Goal: Task Accomplishment & Management: Complete application form

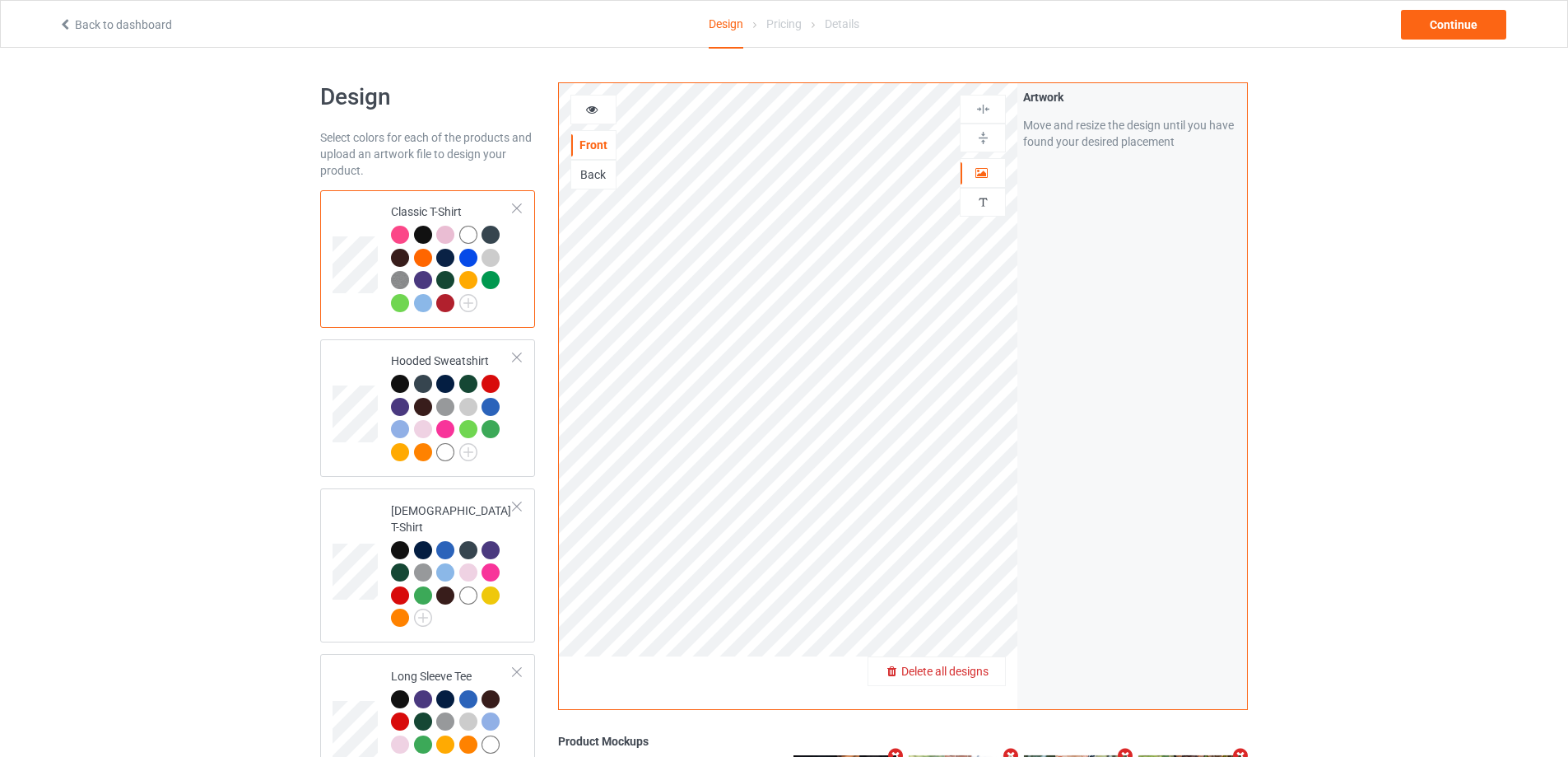
click at [982, 666] on span "Delete all designs" at bounding box center [945, 671] width 87 height 13
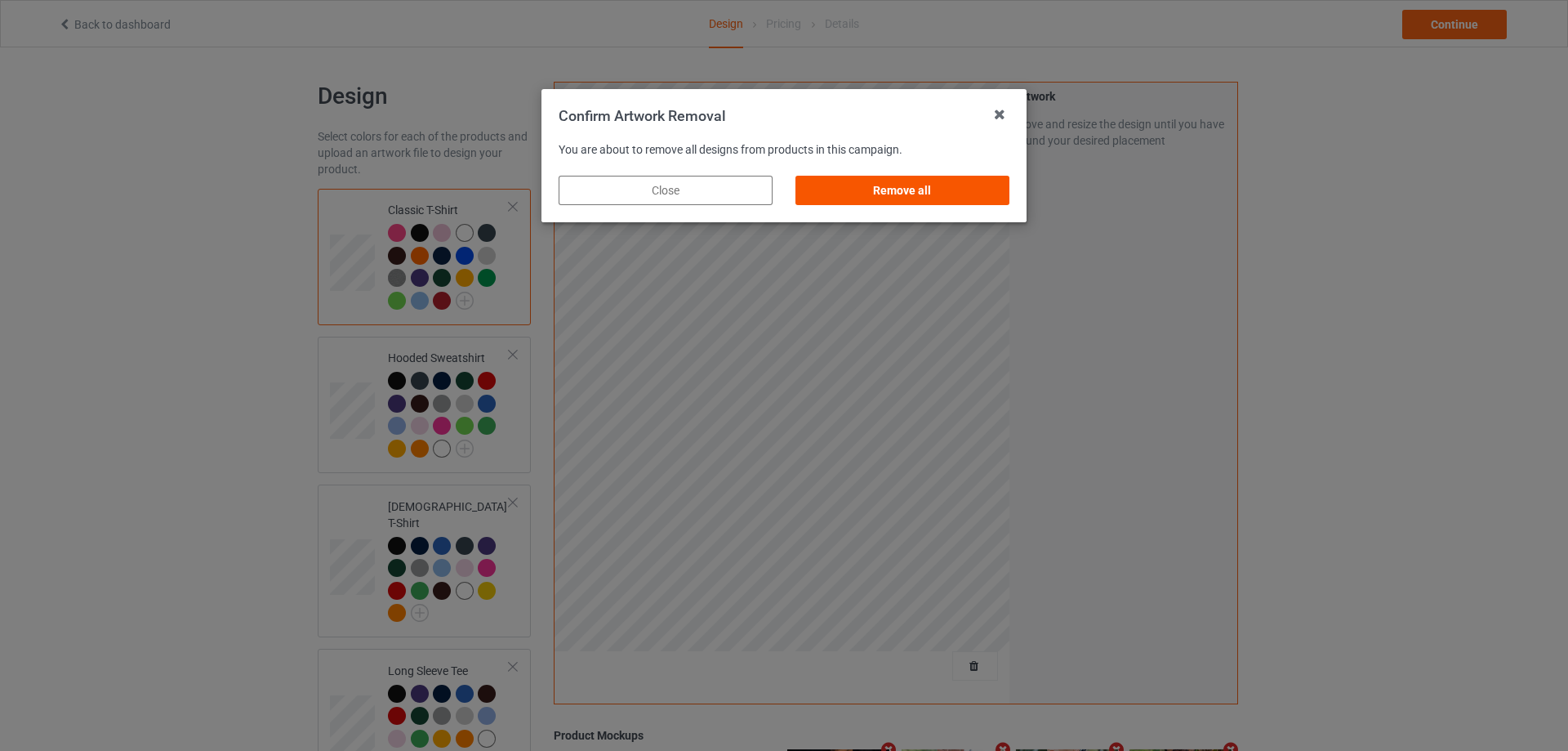
click at [907, 188] on div "Remove all" at bounding box center [902, 191] width 214 height 30
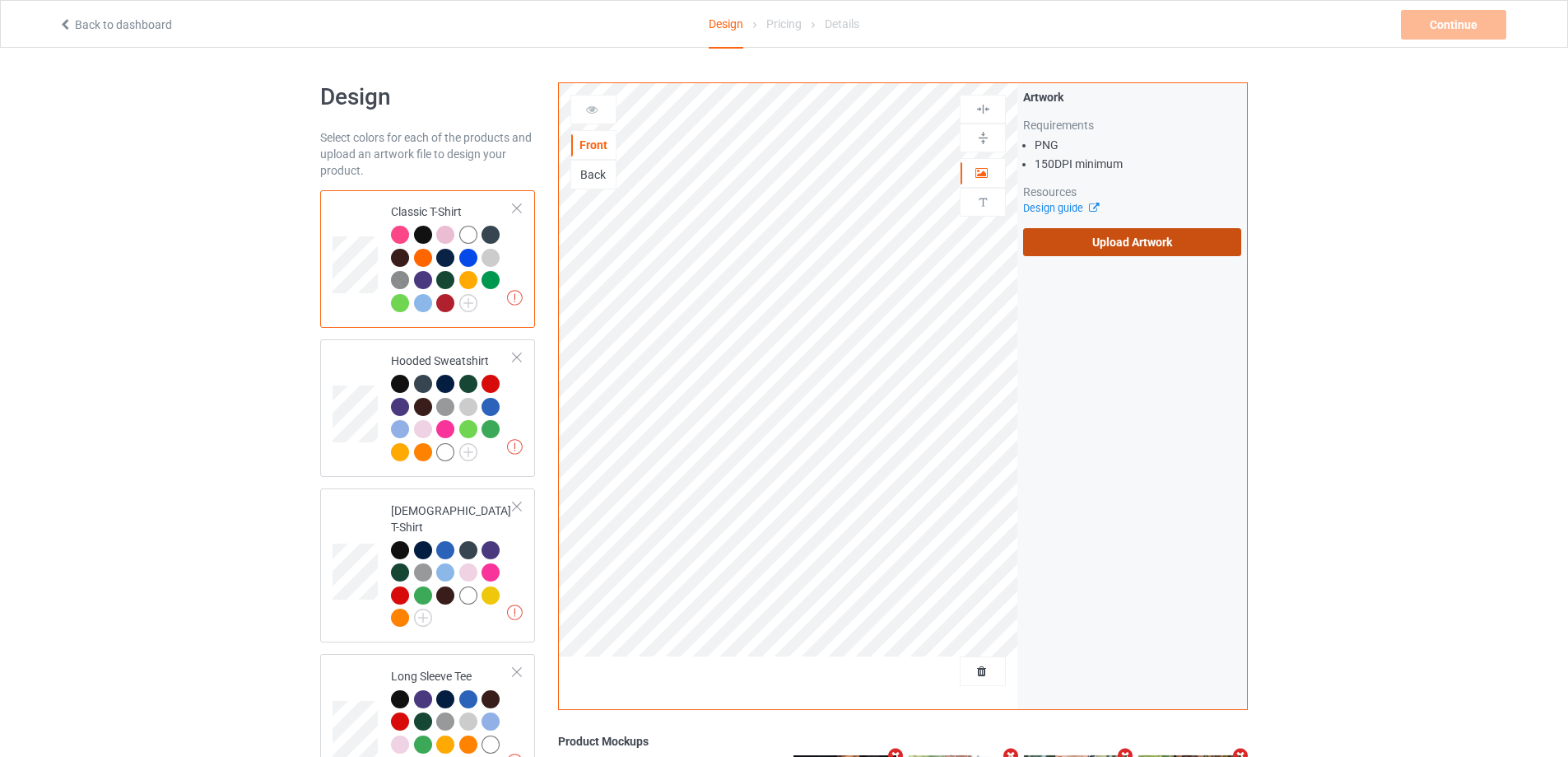
click at [1107, 247] on label "Upload Artwork" at bounding box center [1132, 242] width 218 height 28
click at [0, 0] on input "Upload Artwork" at bounding box center [0, 0] width 0 height 0
click at [1132, 239] on label "Upload Artwork" at bounding box center [1132, 242] width 218 height 28
click at [0, 0] on input "Upload Artwork" at bounding box center [0, 0] width 0 height 0
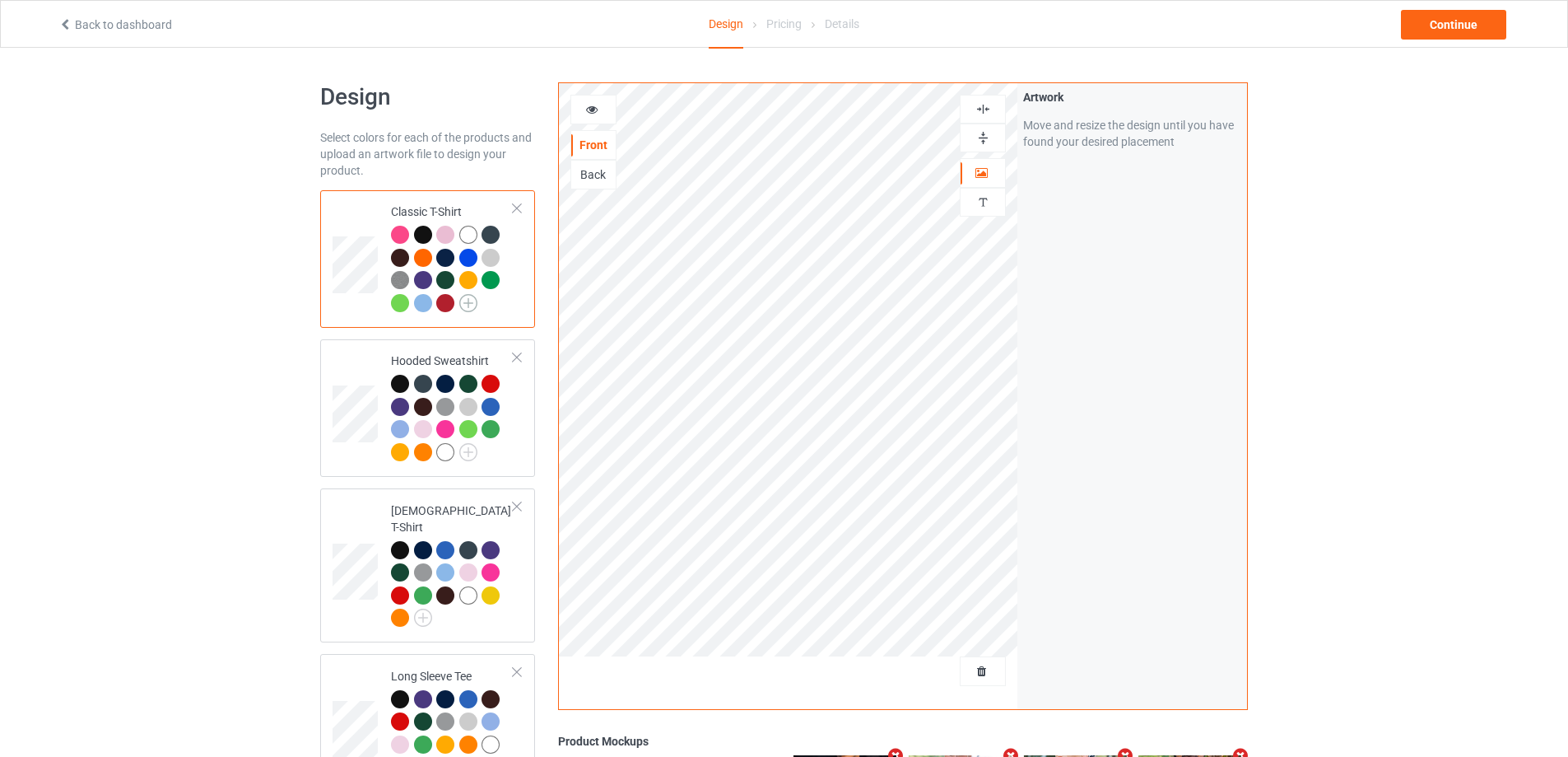
click at [469, 301] on img at bounding box center [469, 303] width 18 height 18
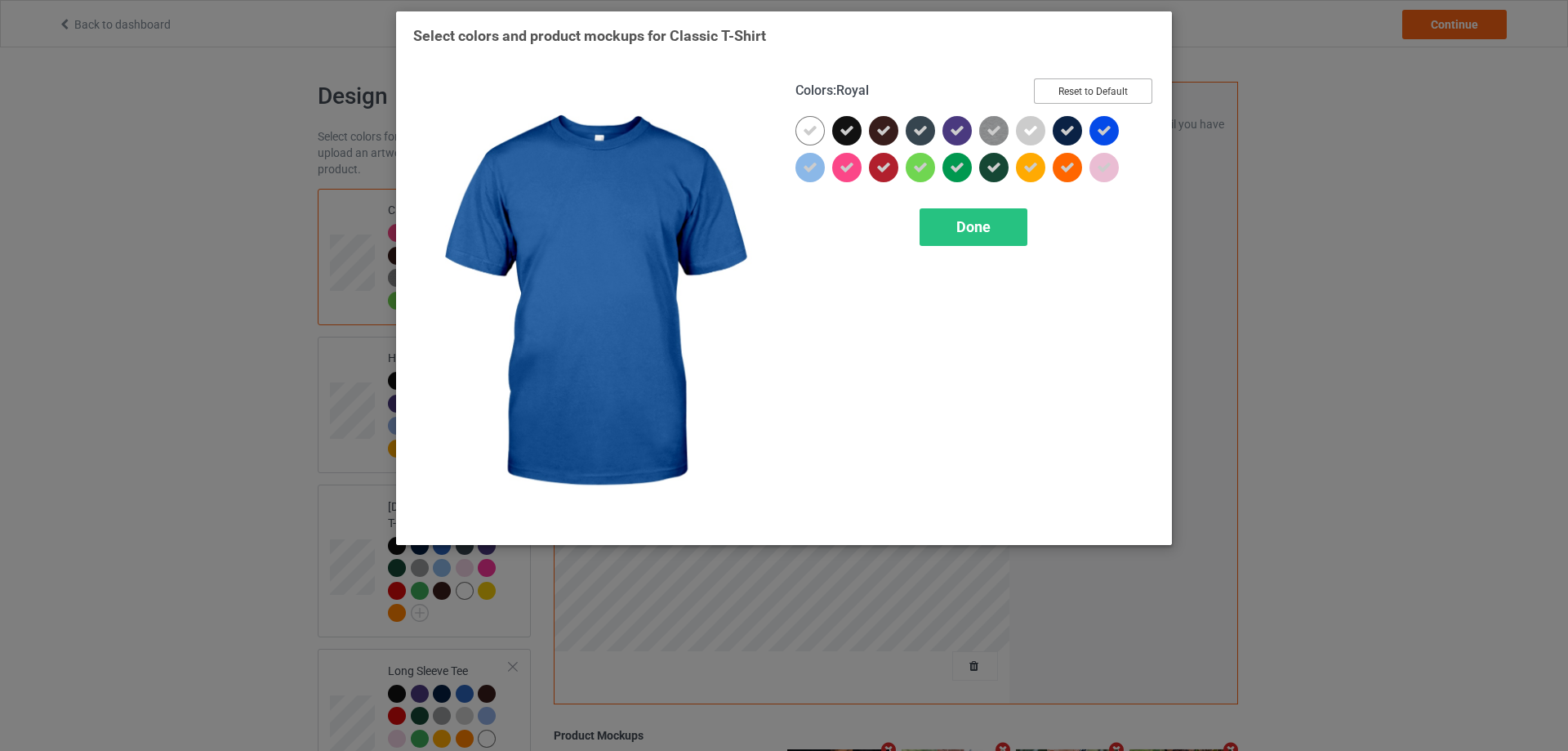
click at [1069, 79] on button "Reset to Default" at bounding box center [1092, 91] width 118 height 26
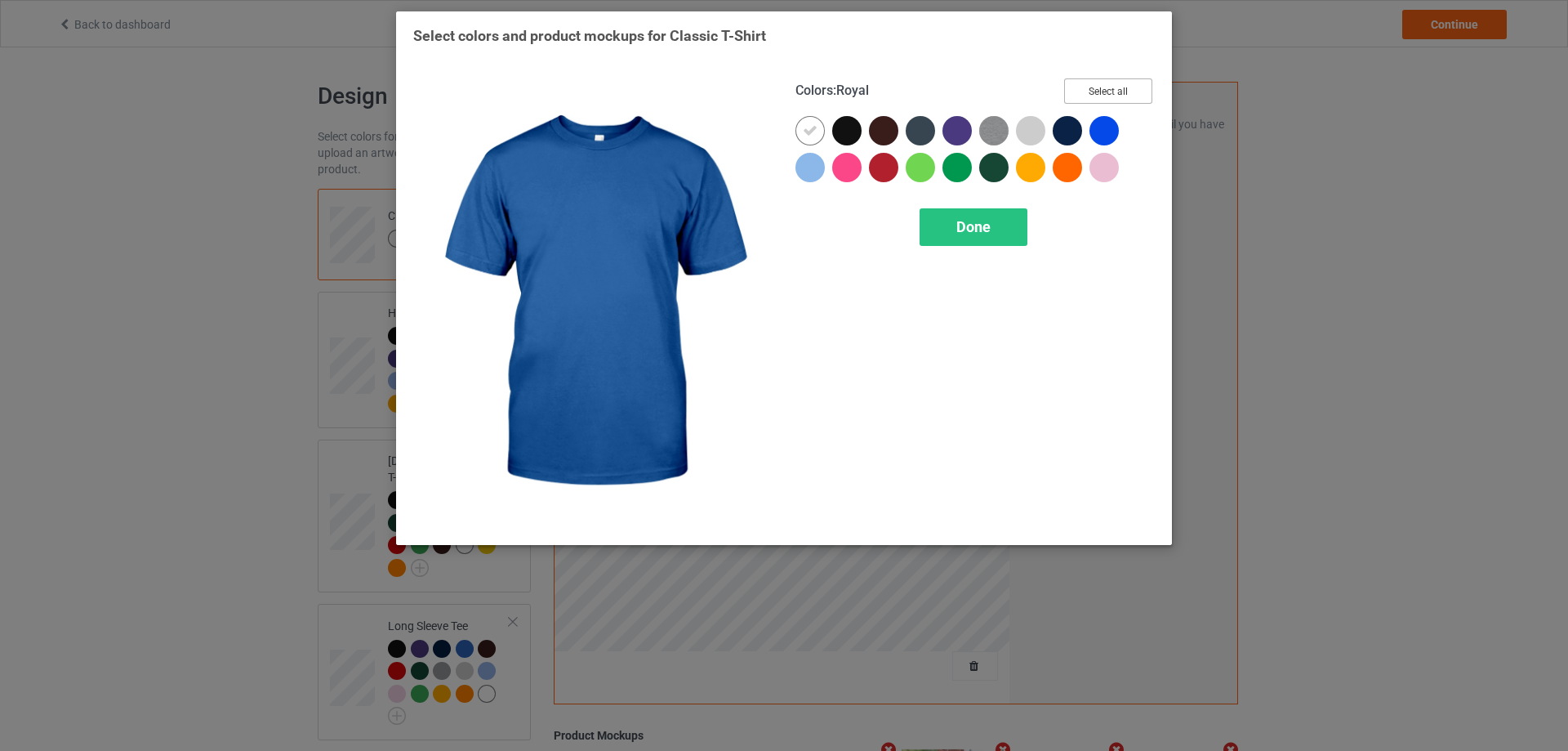
click at [1073, 88] on button "Select all" at bounding box center [1108, 91] width 88 height 26
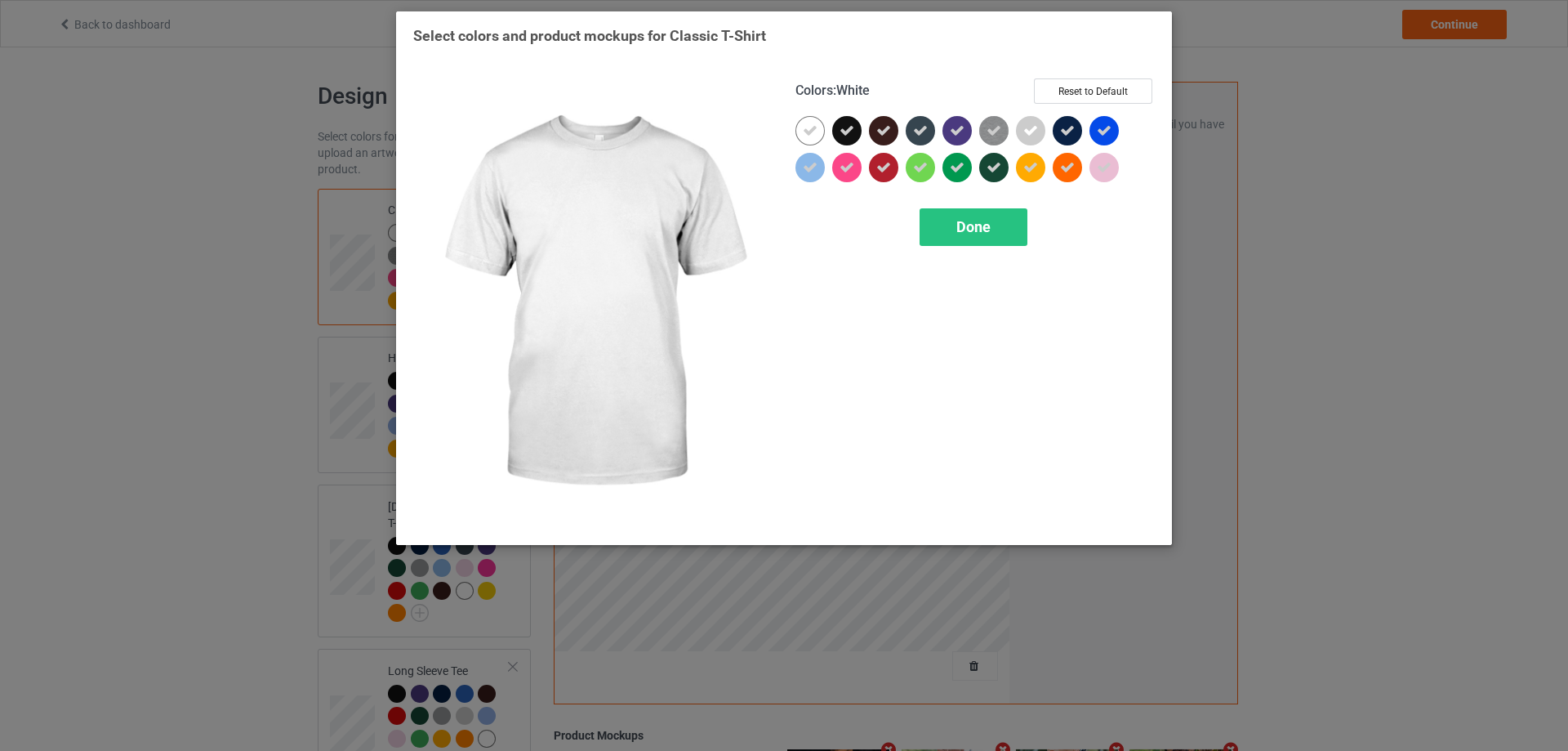
click at [811, 119] on div at bounding box center [810, 131] width 30 height 30
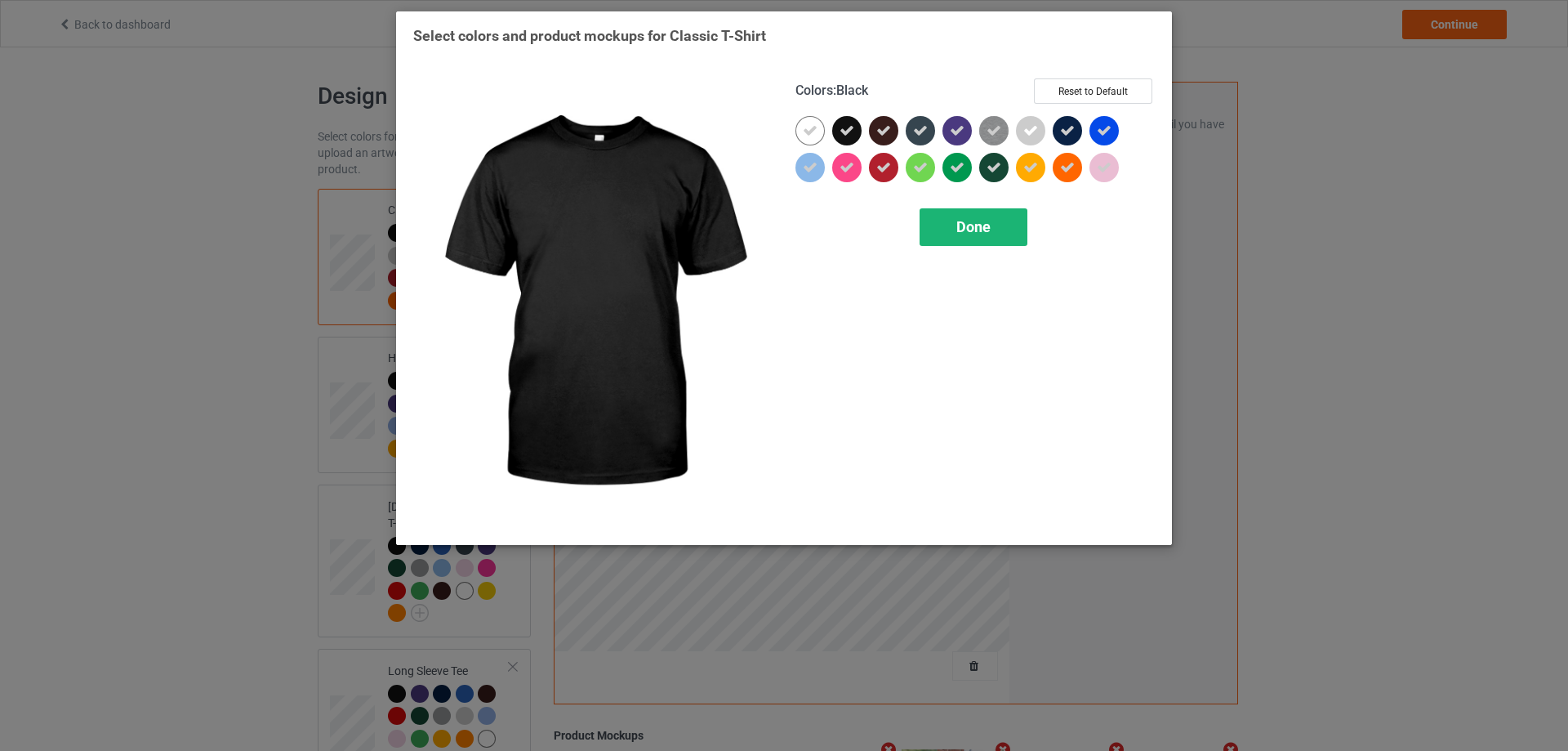
click at [973, 223] on span "Done" at bounding box center [973, 226] width 35 height 17
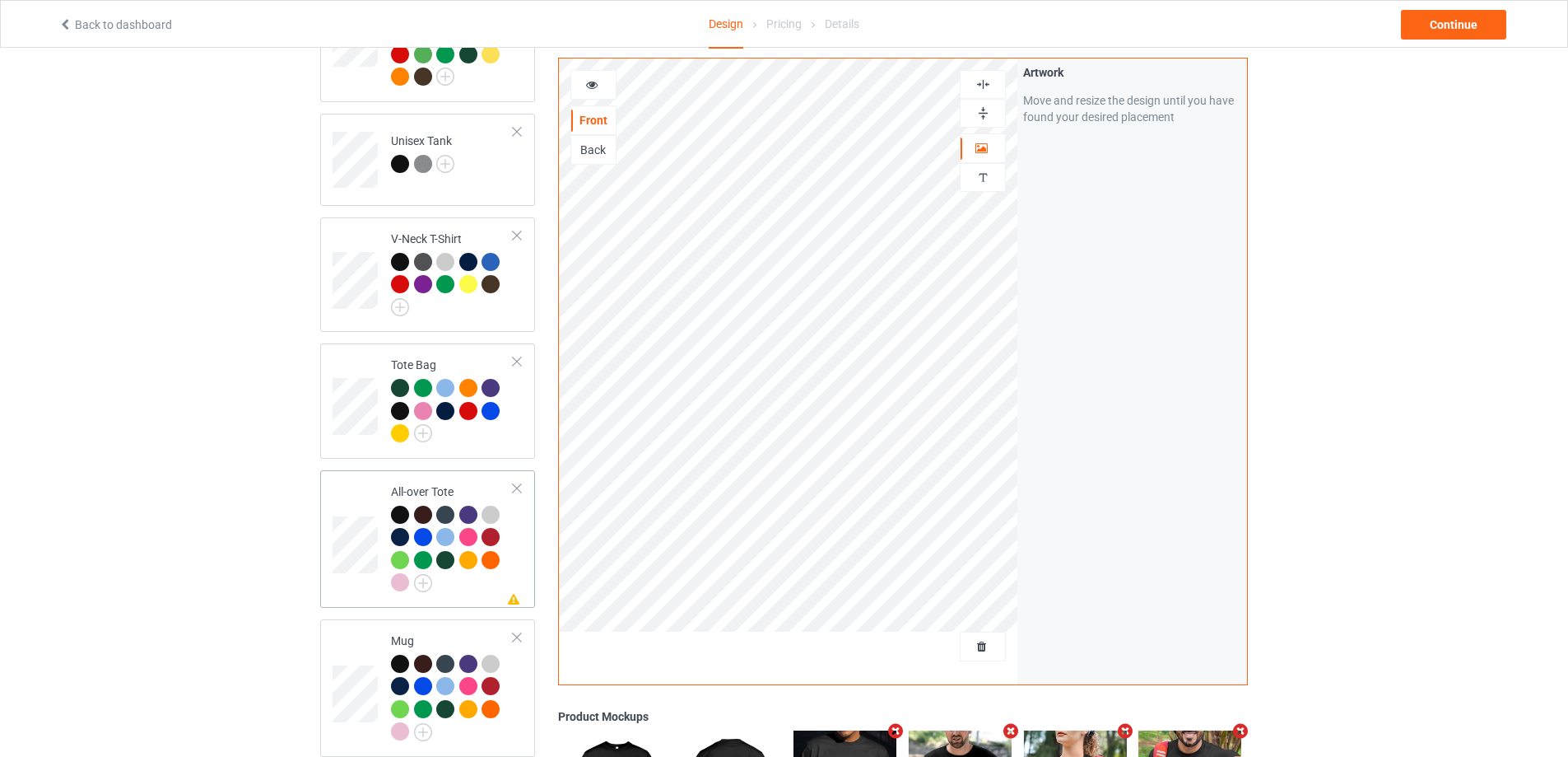
scroll to position [1153, 0]
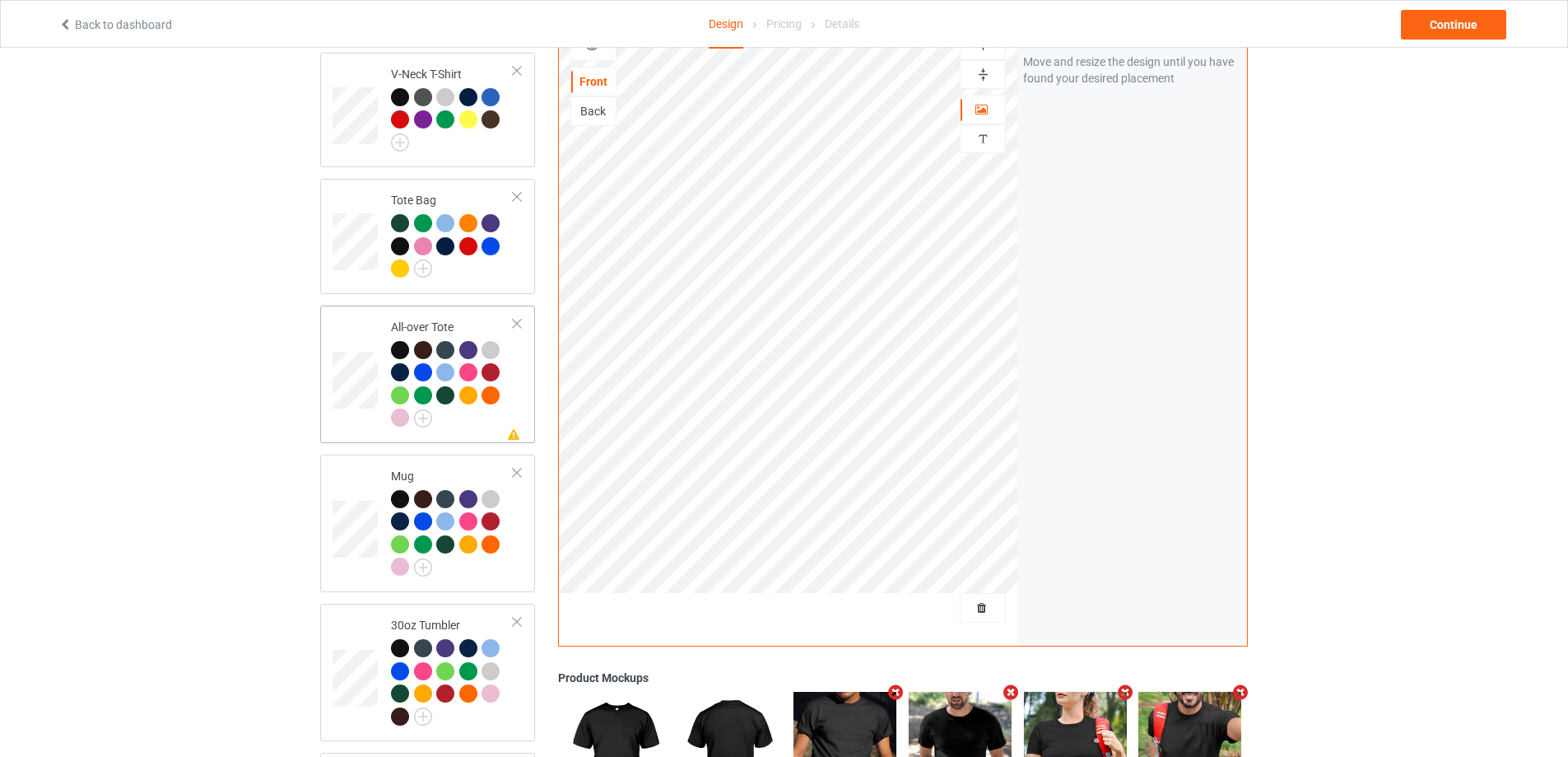
click at [509, 391] on div at bounding box center [452, 386] width 122 height 91
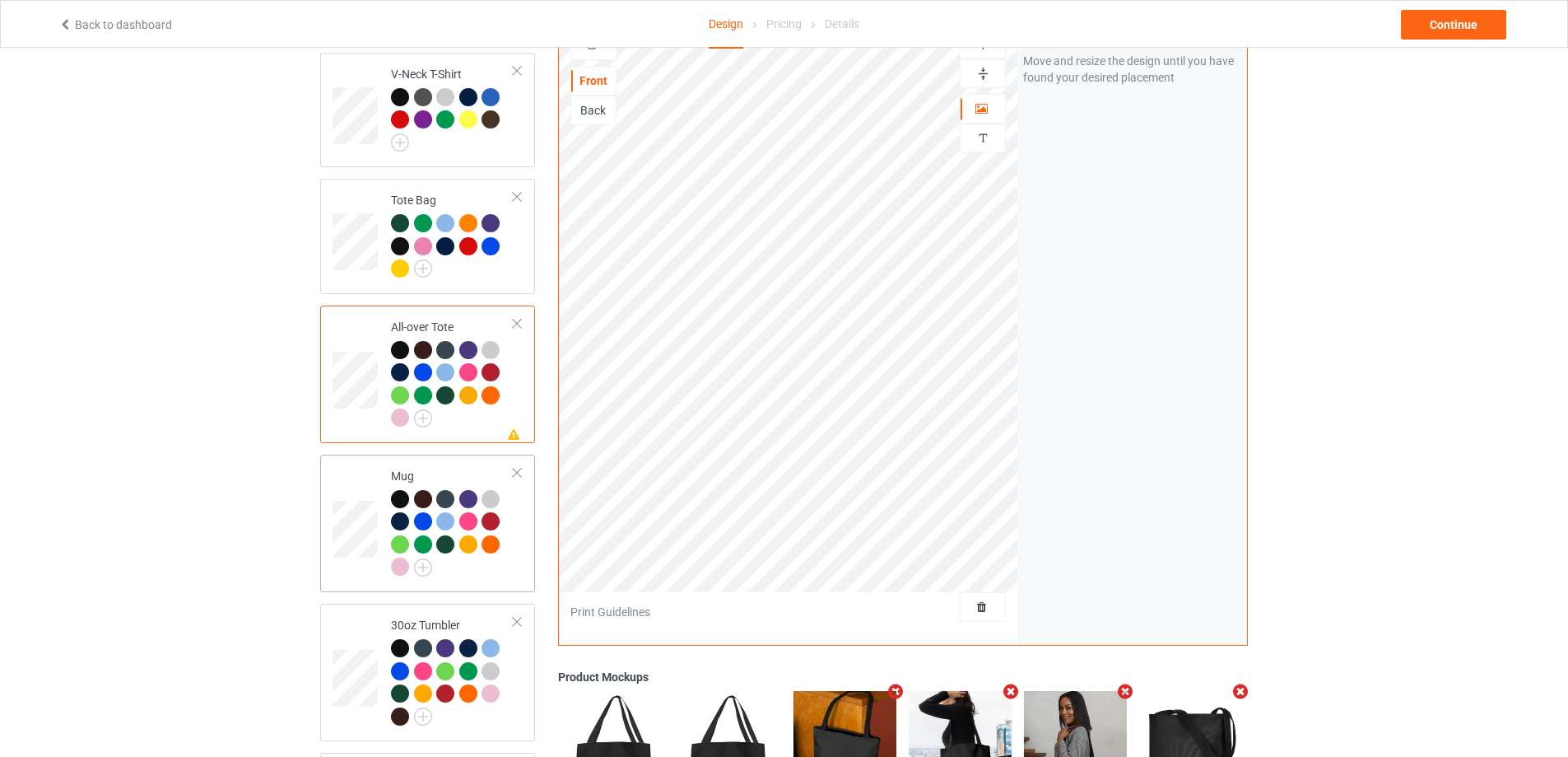
click at [502, 562] on div at bounding box center [452, 535] width 122 height 91
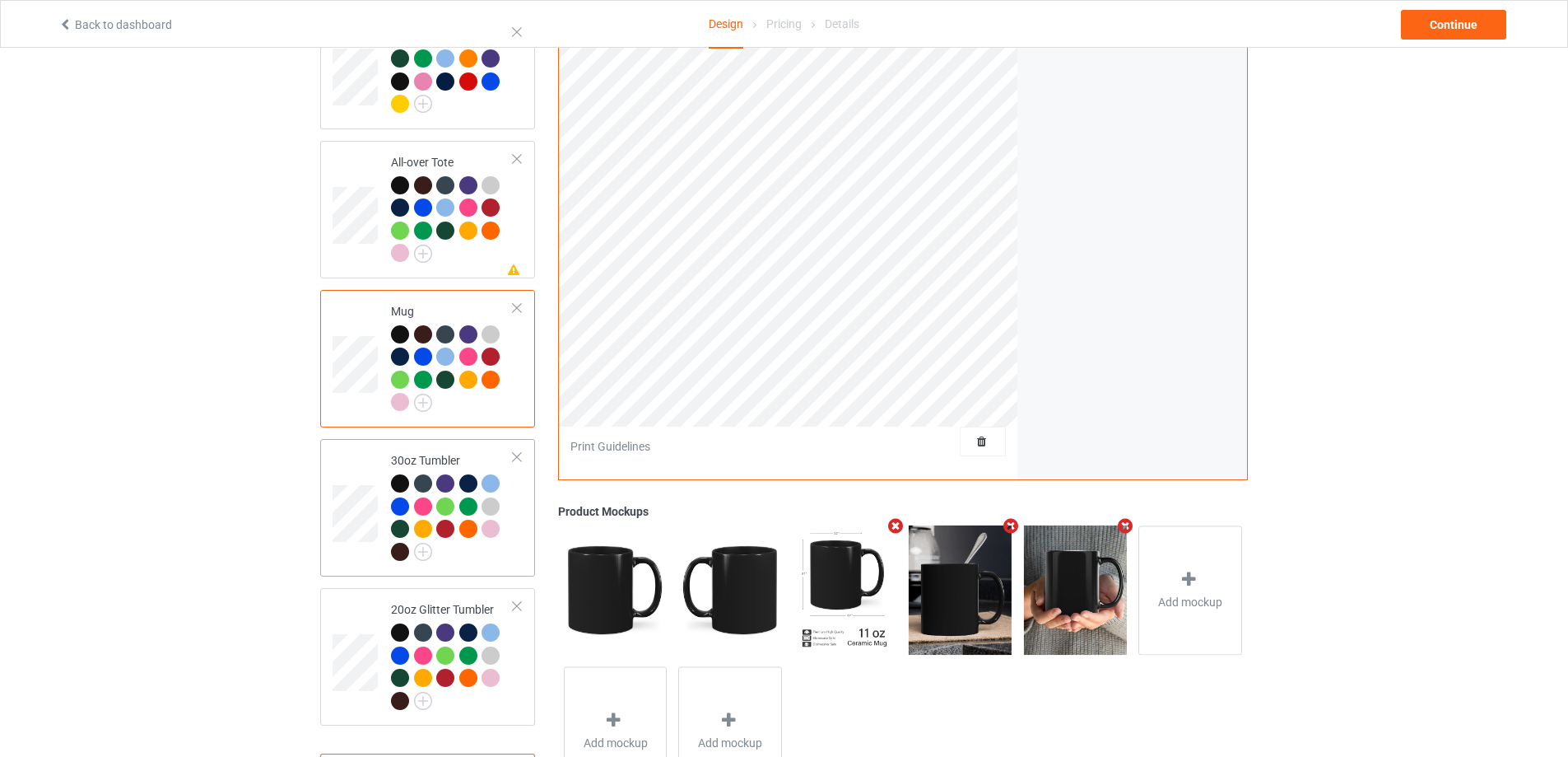
scroll to position [1392, 0]
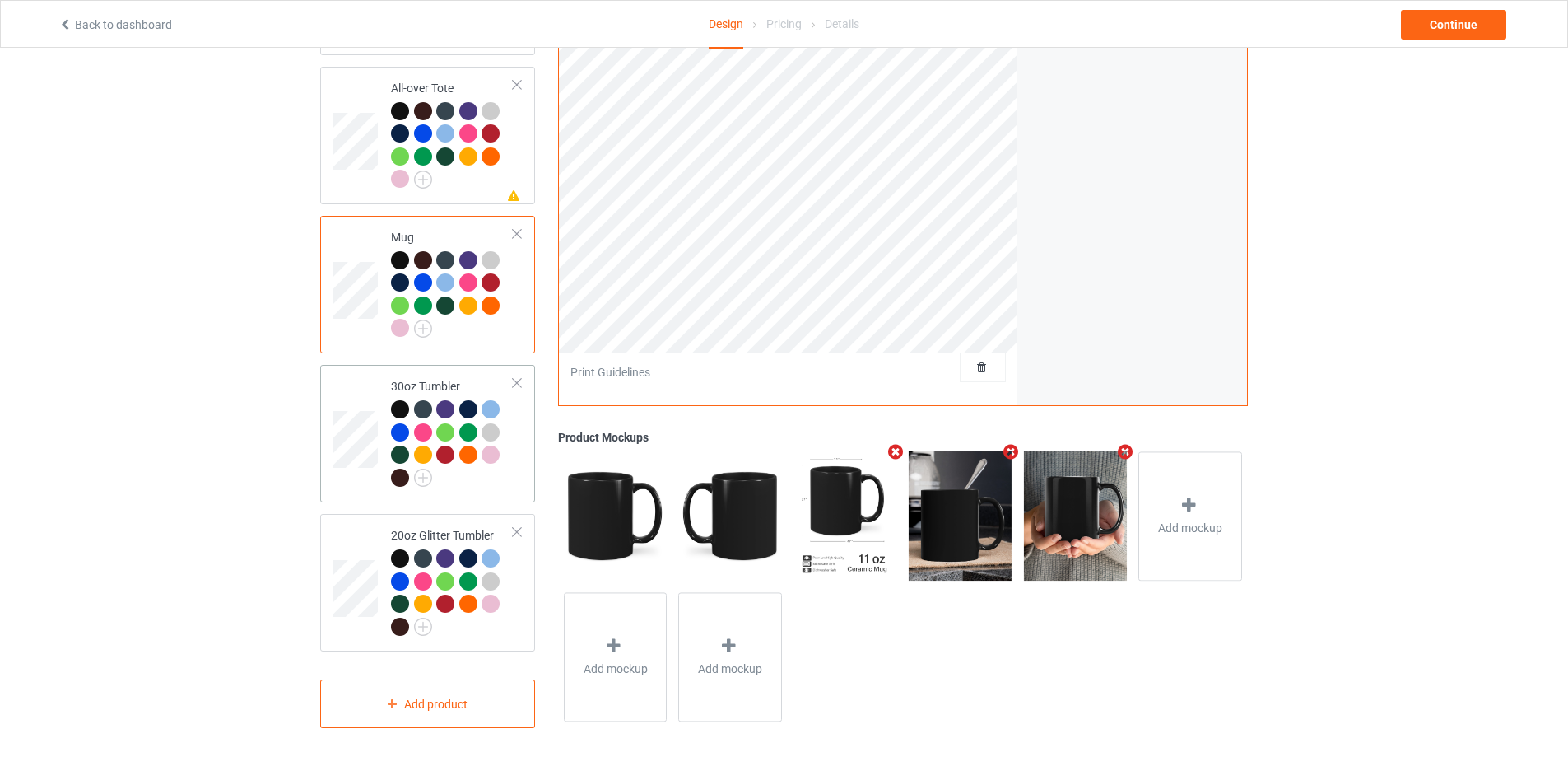
click at [501, 463] on div at bounding box center [452, 446] width 122 height 91
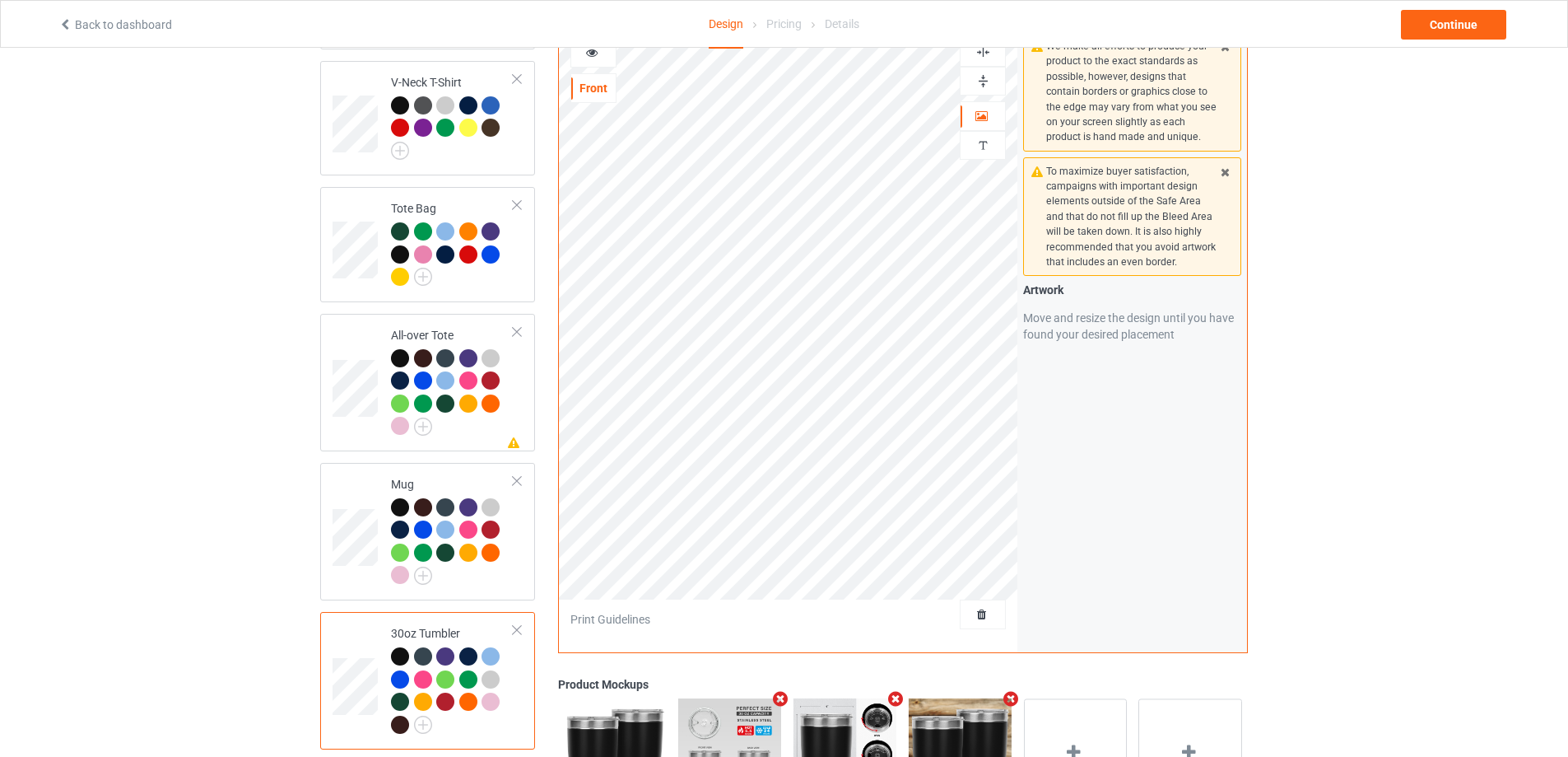
scroll to position [1392, 0]
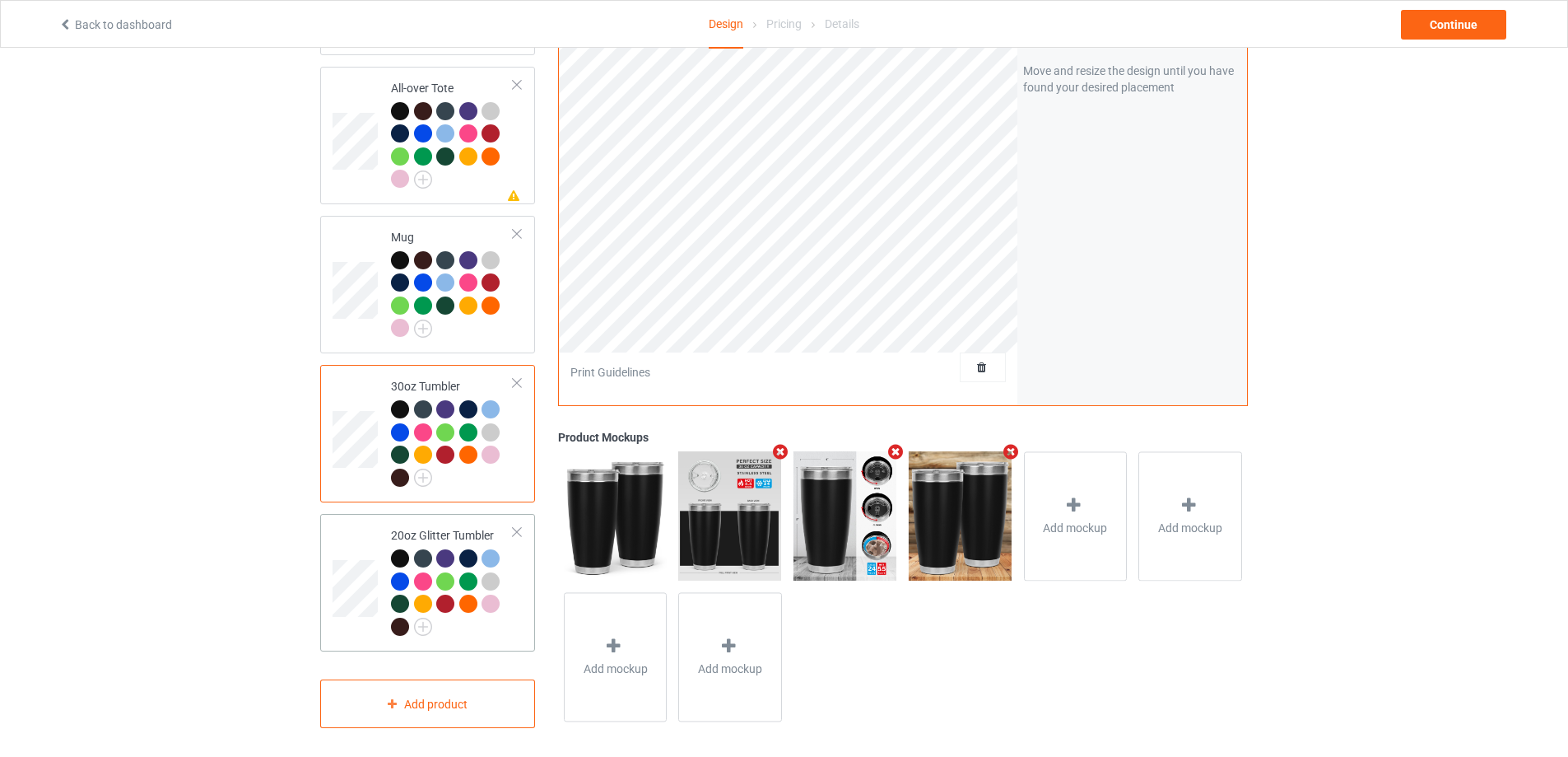
click at [518, 615] on td "20oz Glitter Tumbler" at bounding box center [452, 582] width 141 height 124
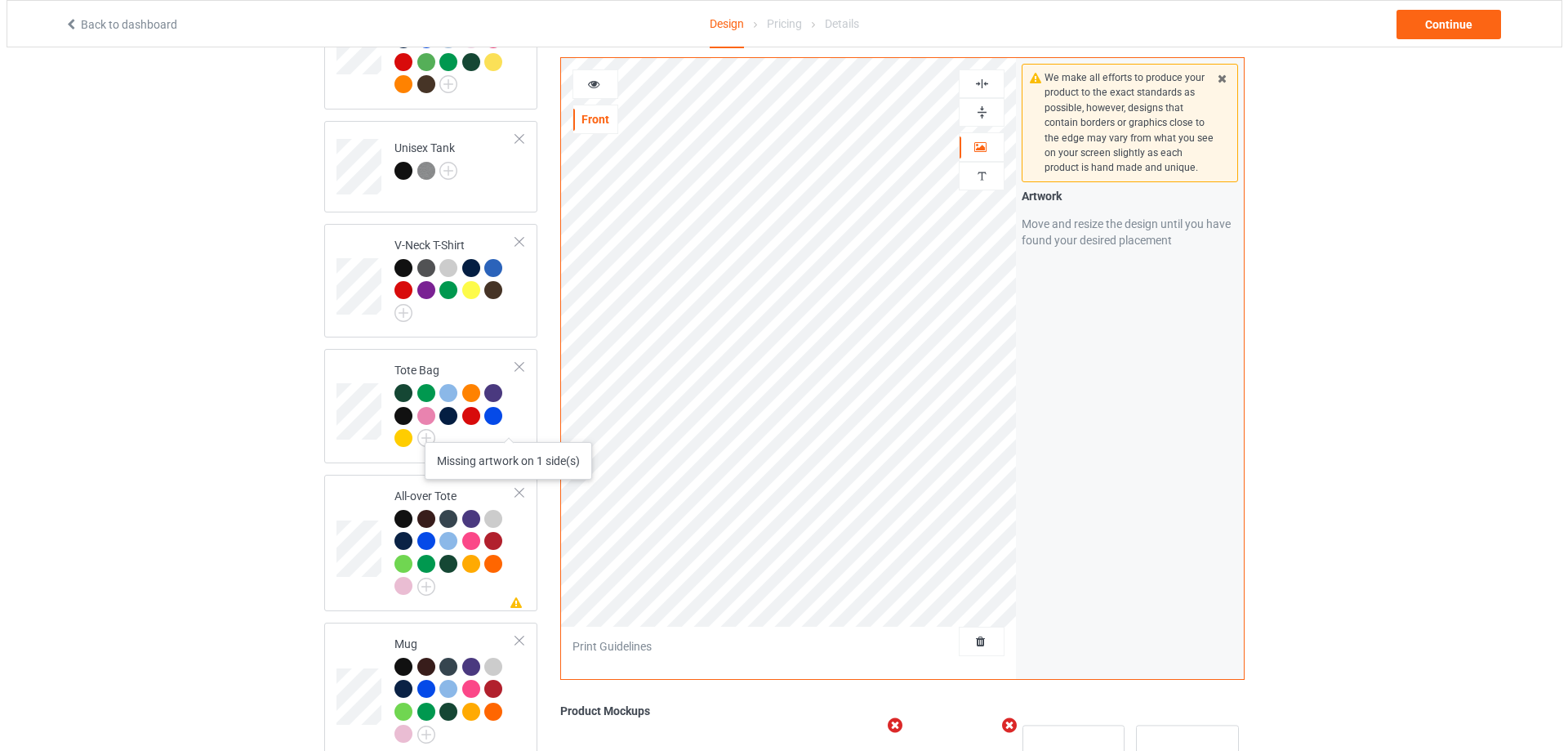
scroll to position [1381, 0]
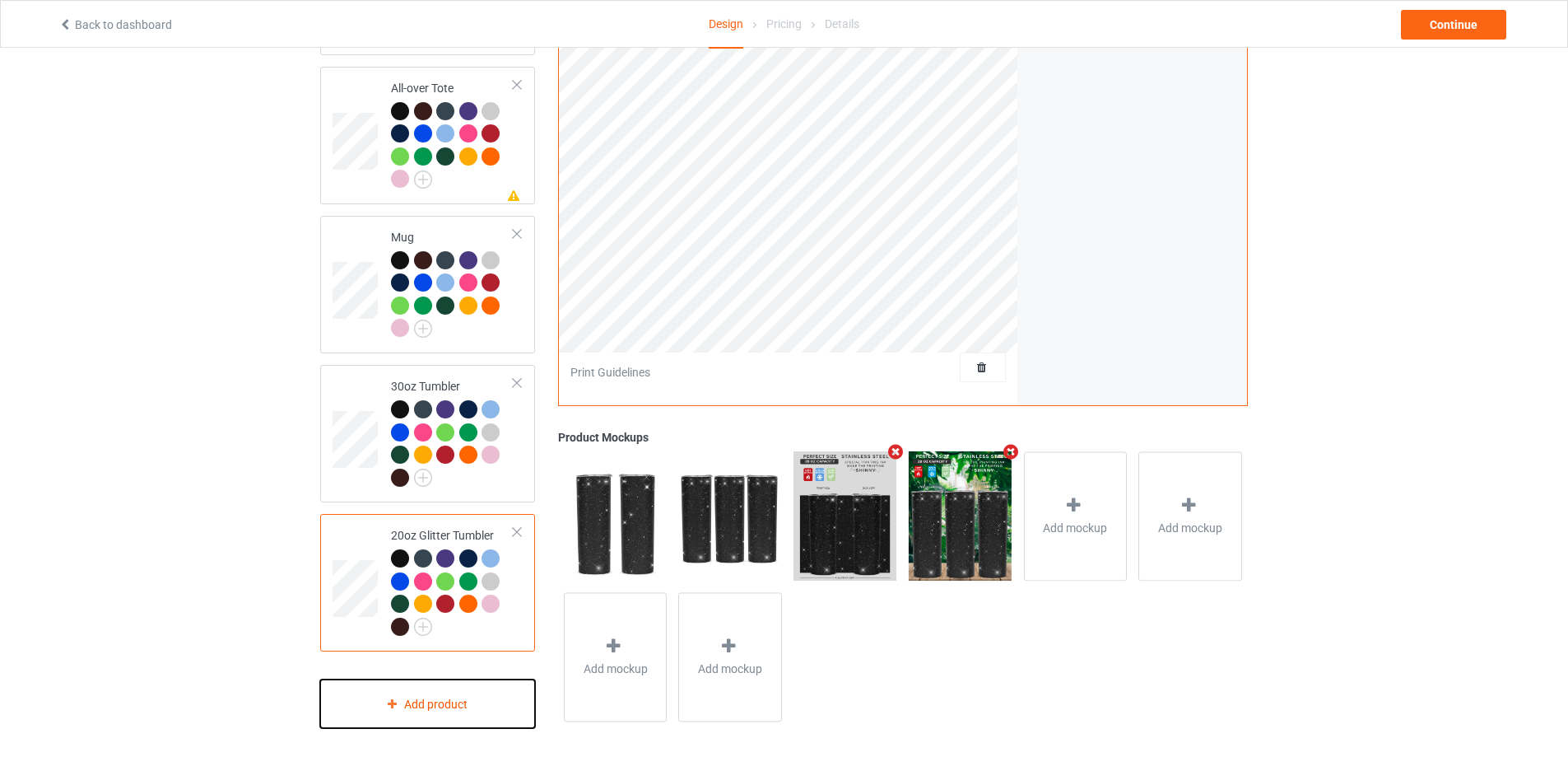
click at [477, 692] on div "Add product" at bounding box center [428, 704] width 215 height 48
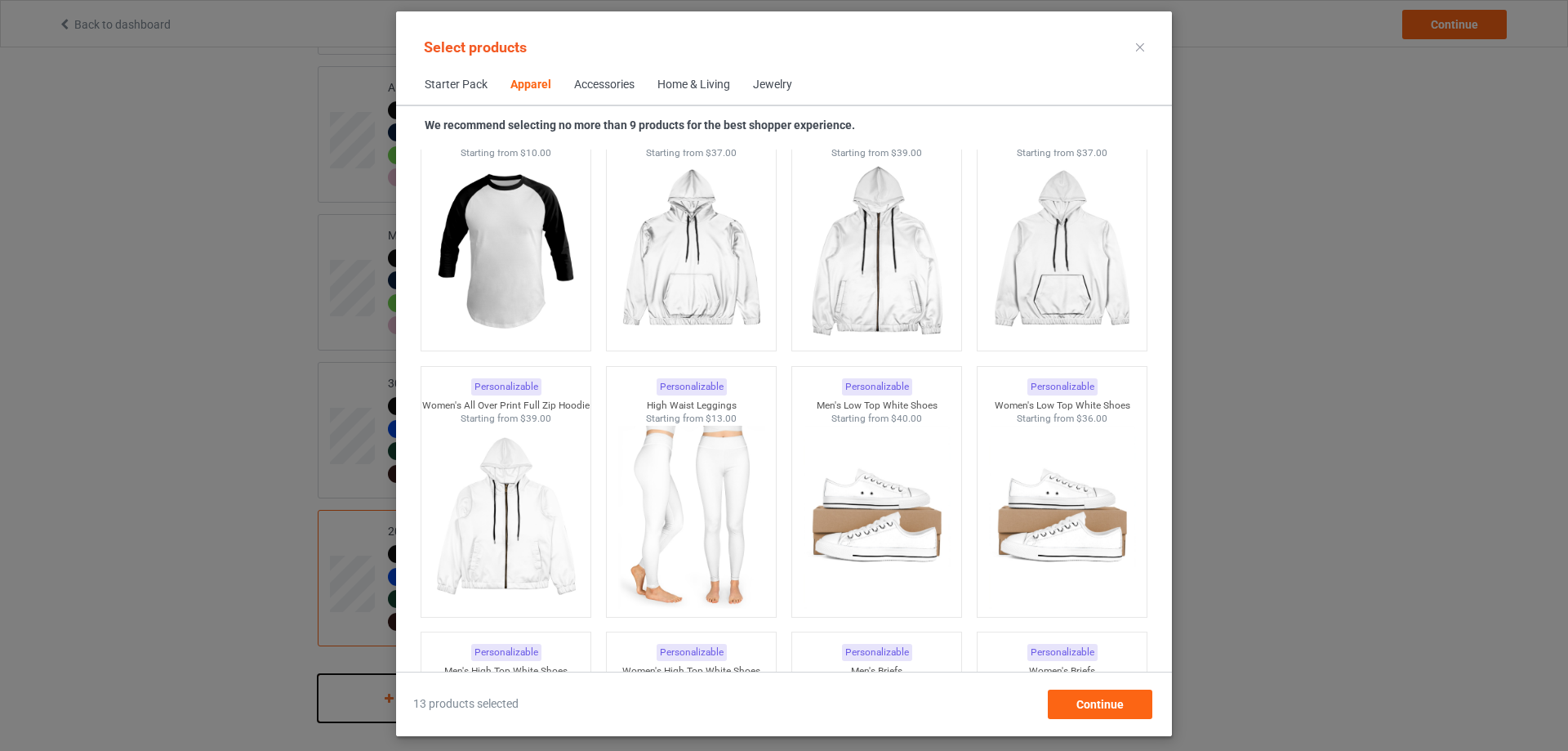
scroll to position [1818, 0]
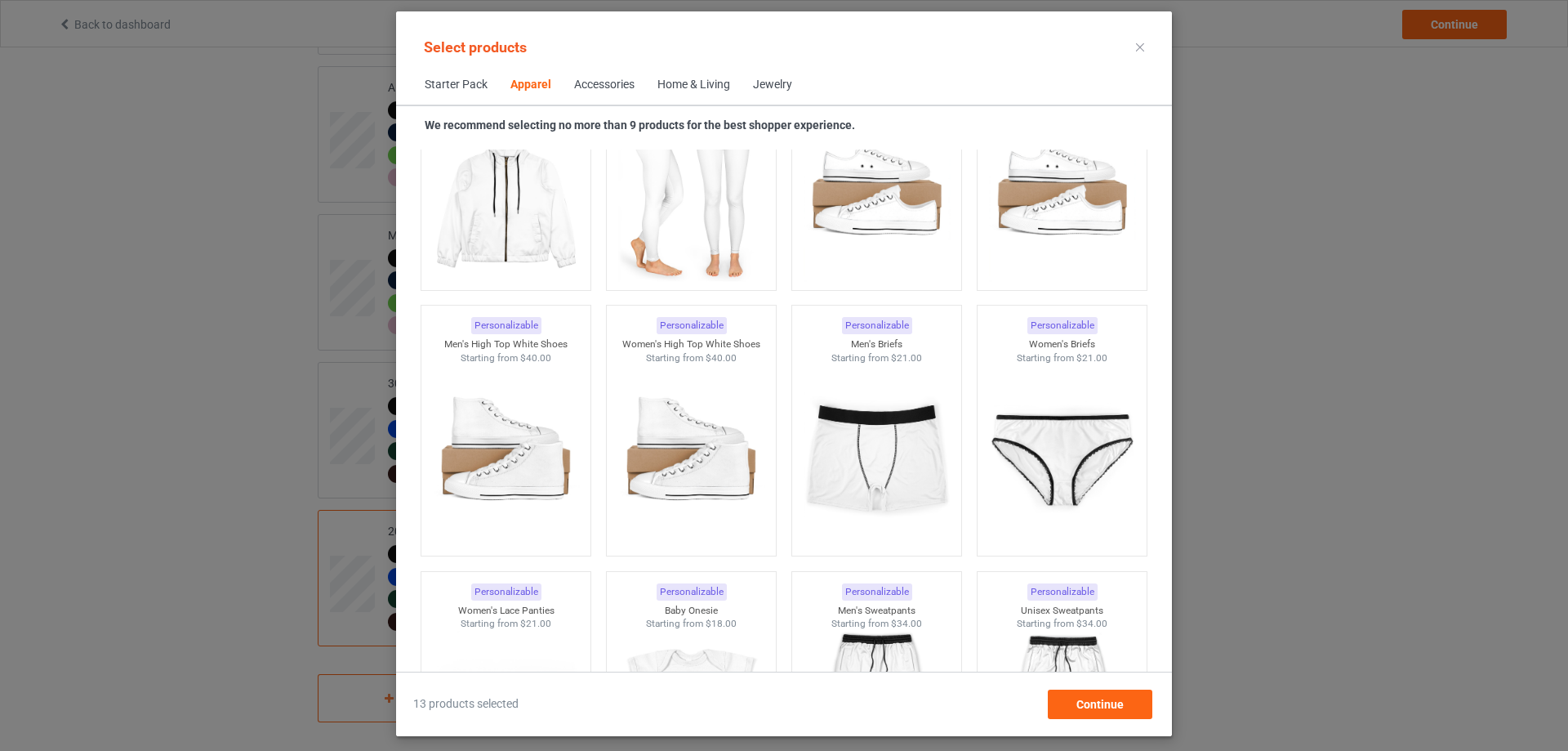
click at [1143, 49] on icon at bounding box center [1140, 47] width 8 height 8
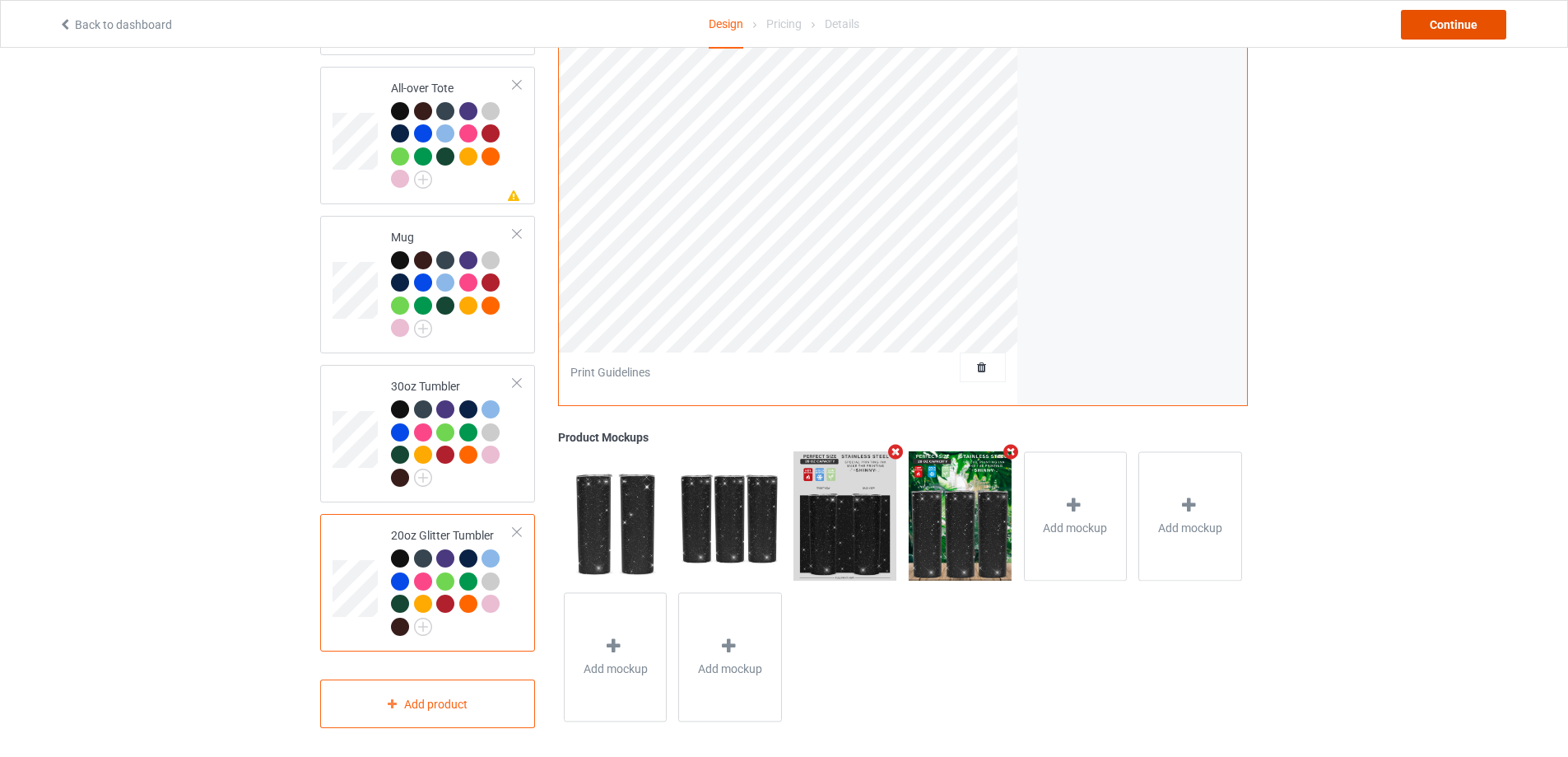
click at [1446, 22] on div "Continue" at bounding box center [1453, 25] width 106 height 30
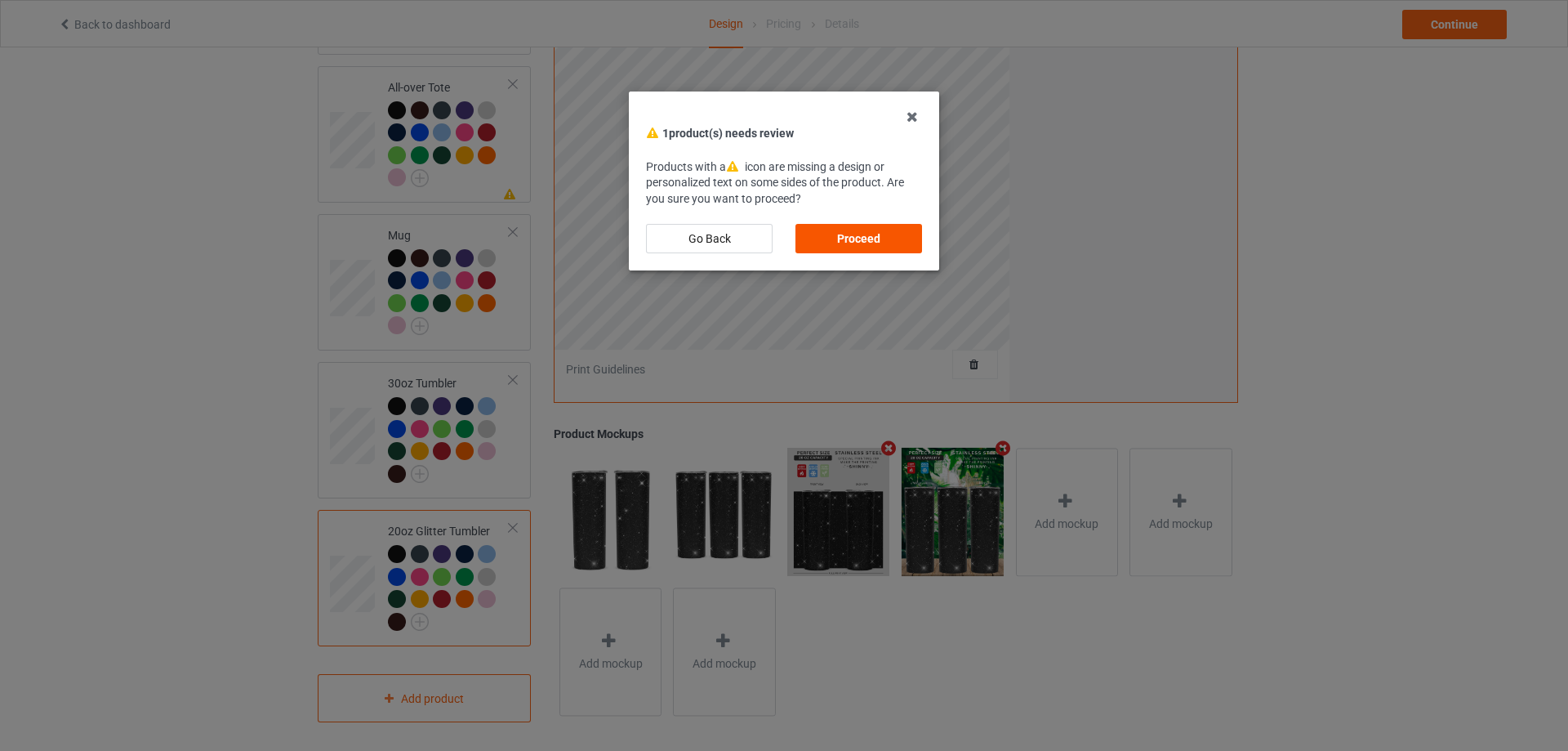
click at [871, 235] on div "Proceed" at bounding box center [858, 239] width 126 height 30
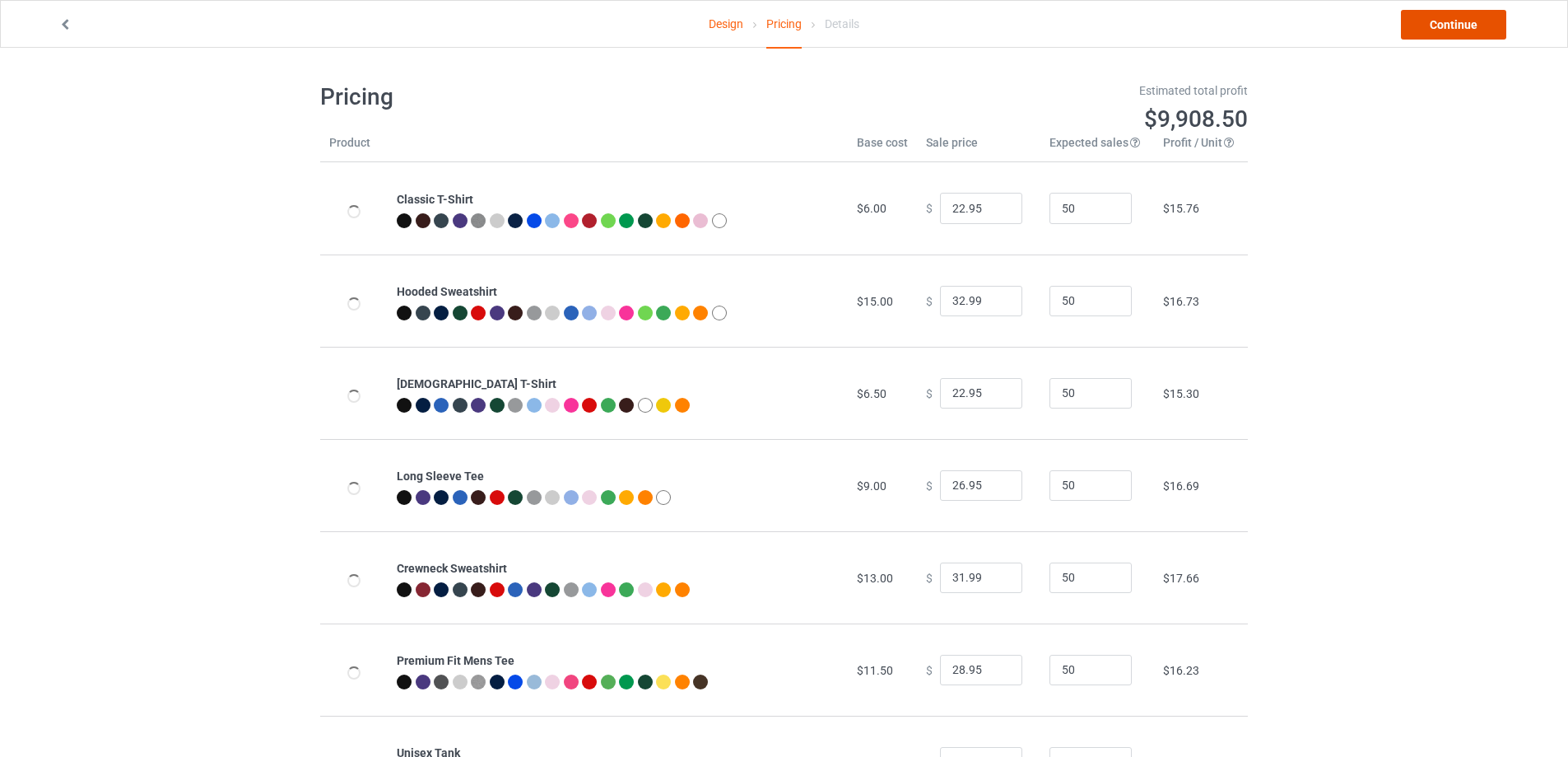
click at [1451, 23] on link "Continue" at bounding box center [1453, 25] width 106 height 30
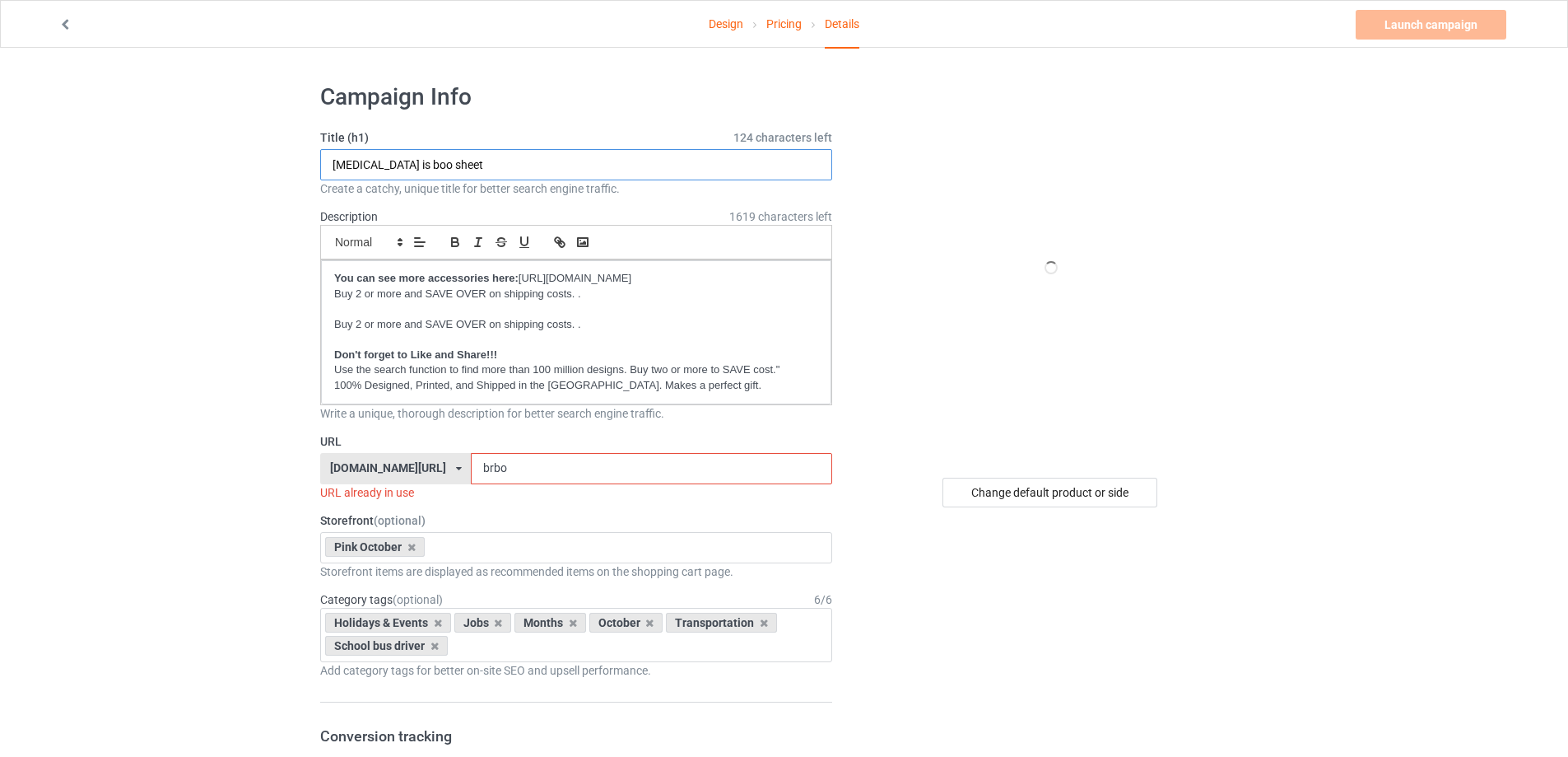
click at [479, 162] on input "[MEDICAL_DATA] is boo sheet" at bounding box center [576, 165] width 512 height 32
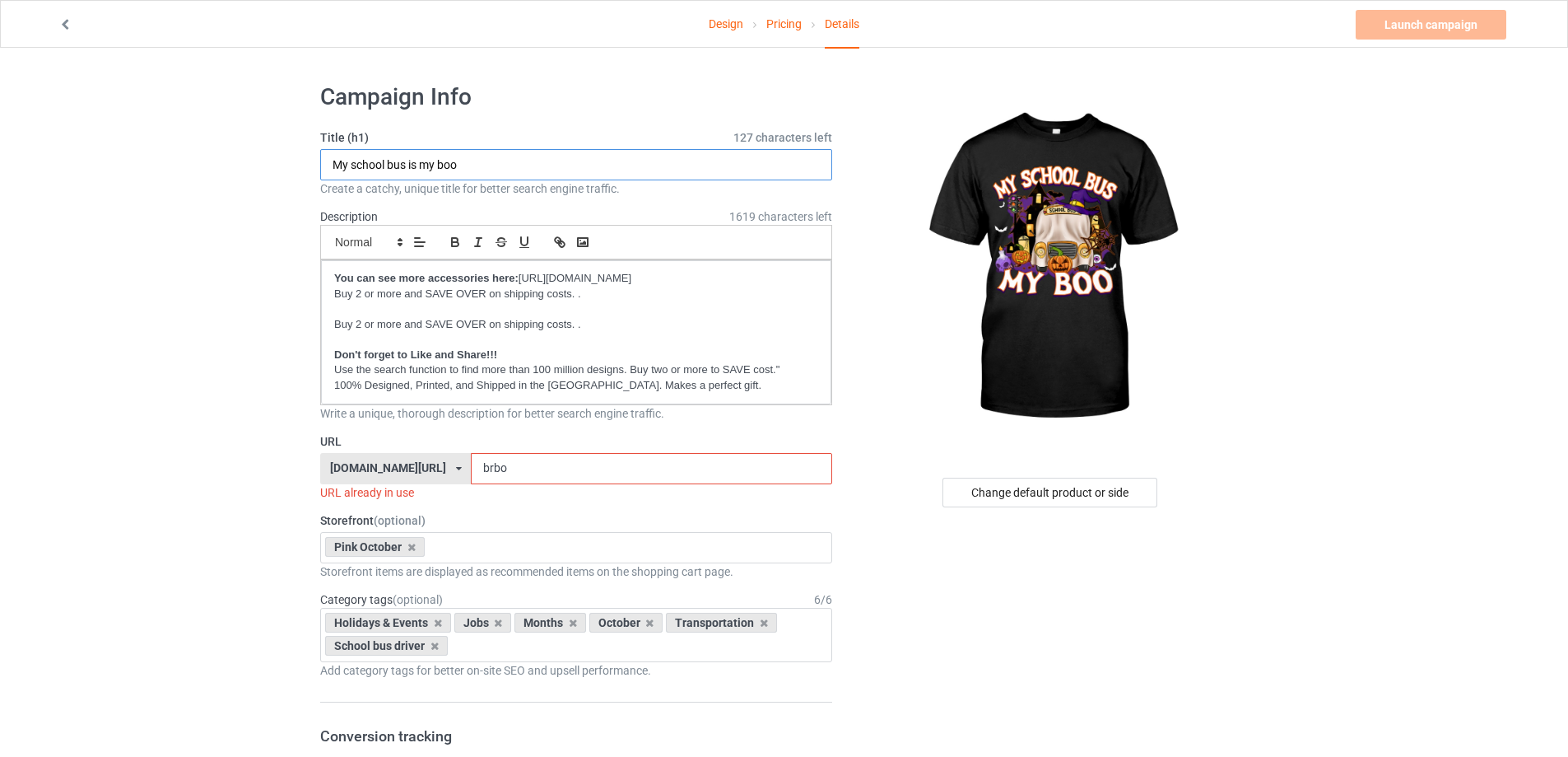
type input "My school bus is my boo"
click at [729, 23] on link "Design" at bounding box center [726, 23] width 35 height 46
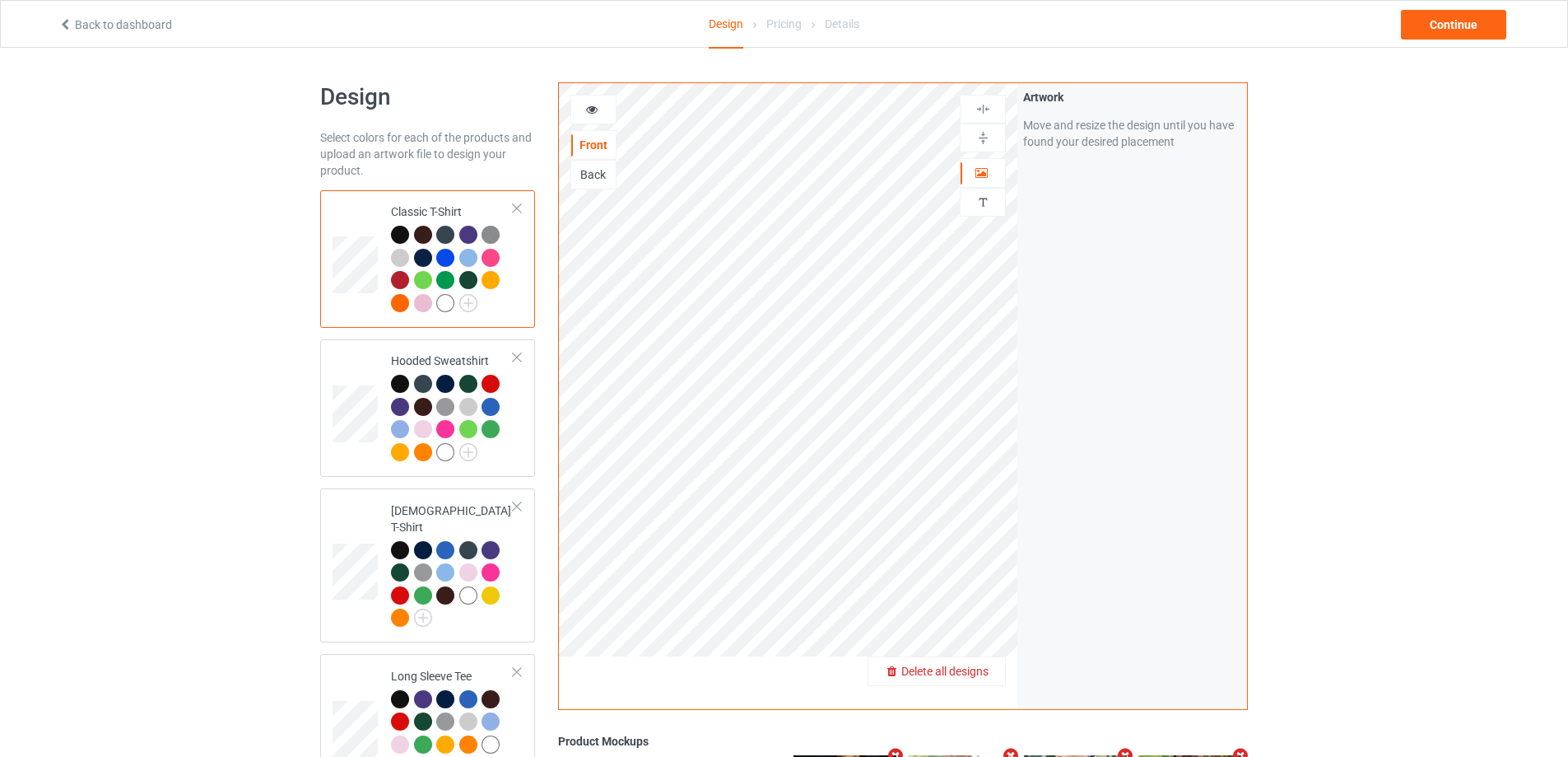
click at [999, 675] on div "Delete all designs" at bounding box center [936, 671] width 136 height 17
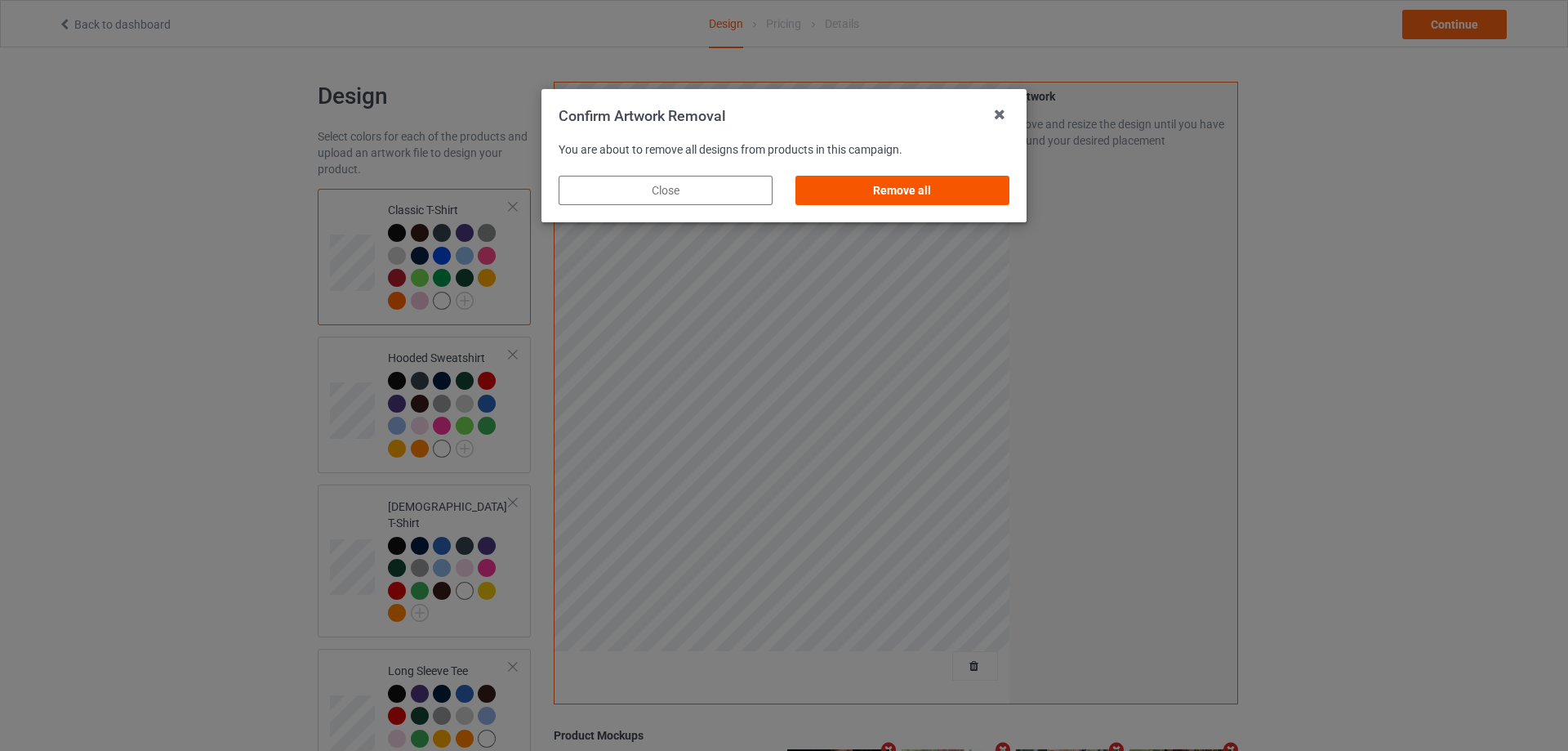
click at [959, 184] on div "Remove all" at bounding box center [902, 191] width 214 height 30
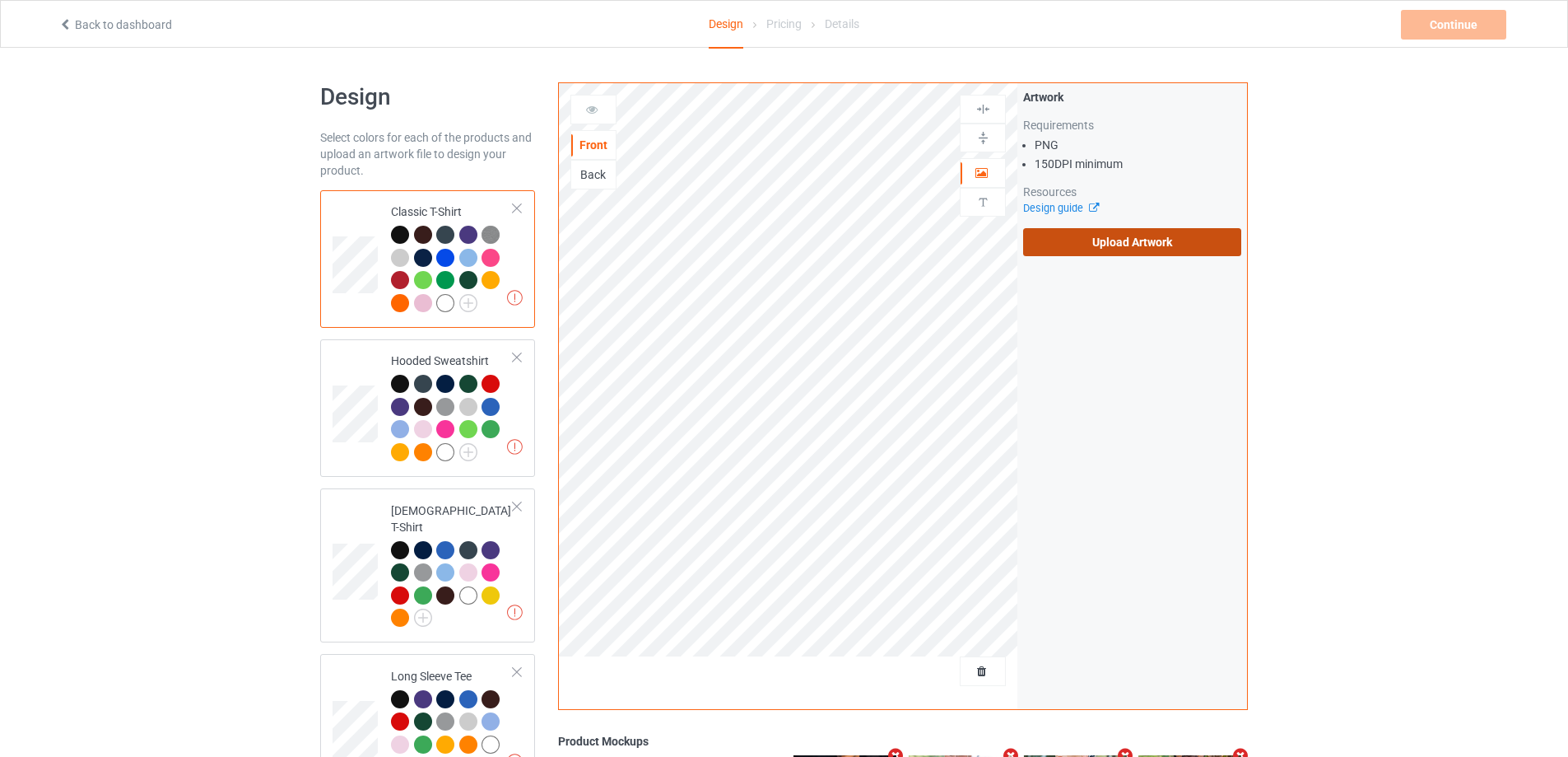
click at [1119, 241] on label "Upload Artwork" at bounding box center [1132, 242] width 218 height 28
click at [0, 0] on input "Upload Artwork" at bounding box center [0, 0] width 0 height 0
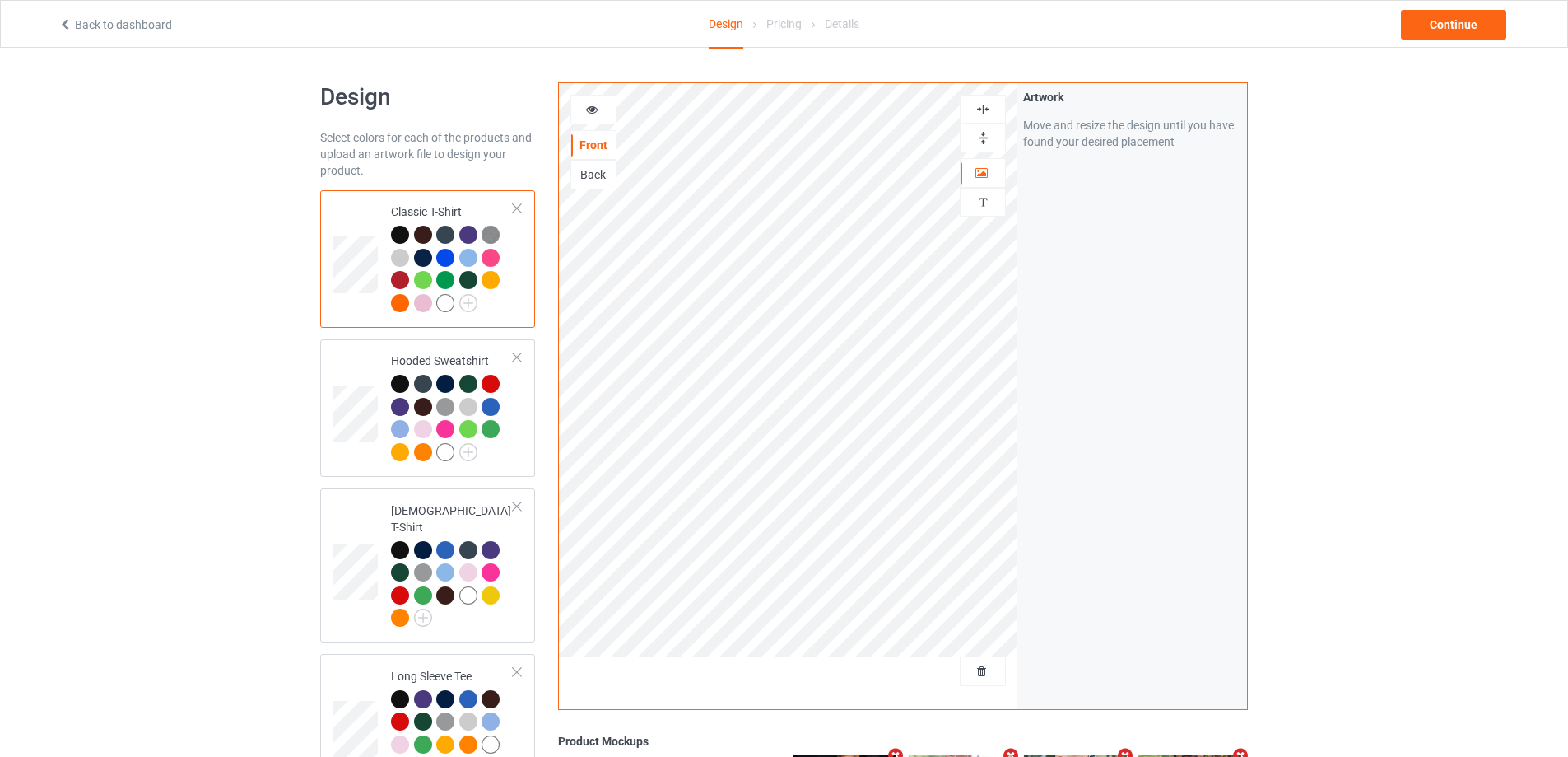
click at [792, 29] on div "Pricing" at bounding box center [784, 23] width 36 height 46
click at [1442, 24] on div "Continue" at bounding box center [1453, 25] width 106 height 30
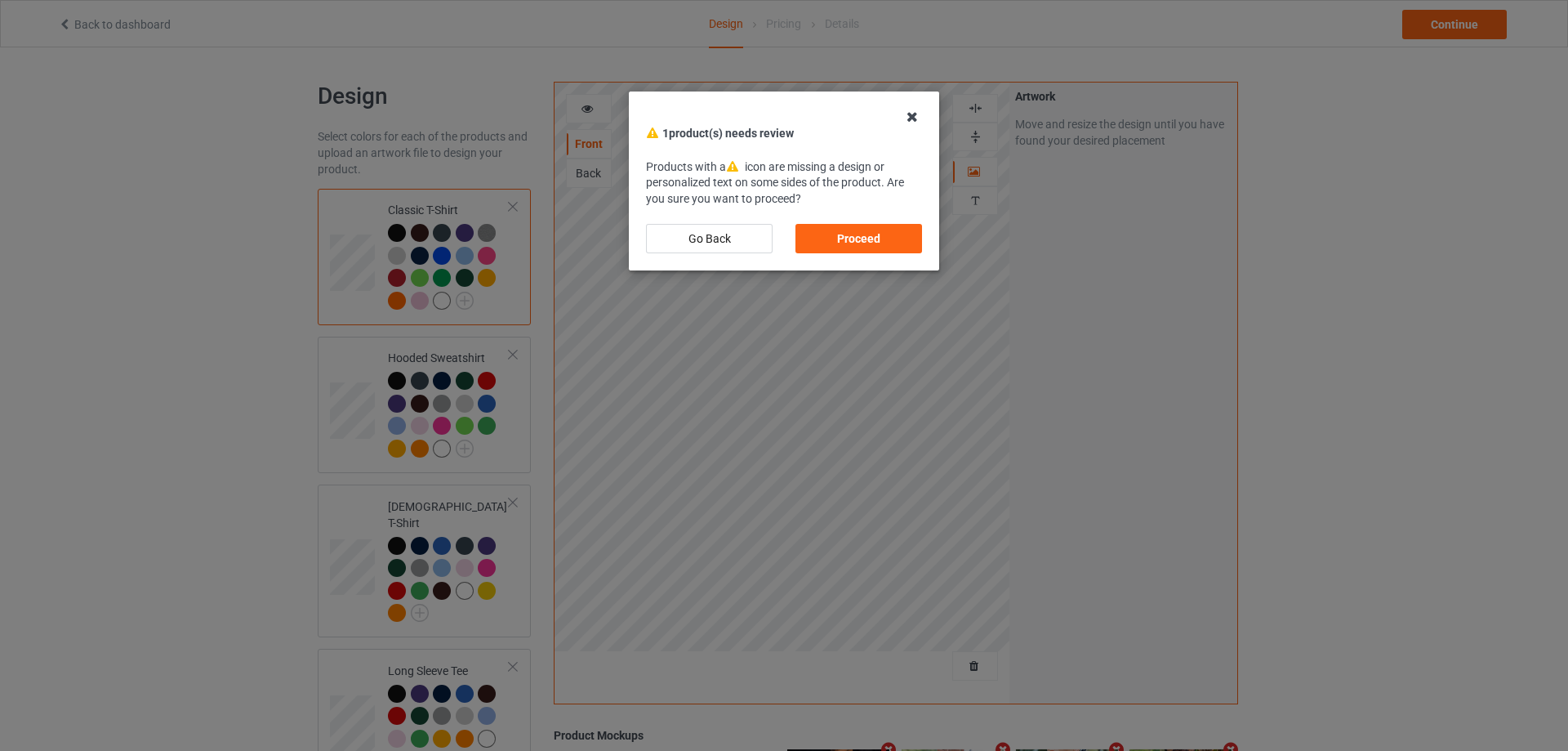
click at [925, 116] on icon at bounding box center [912, 117] width 26 height 26
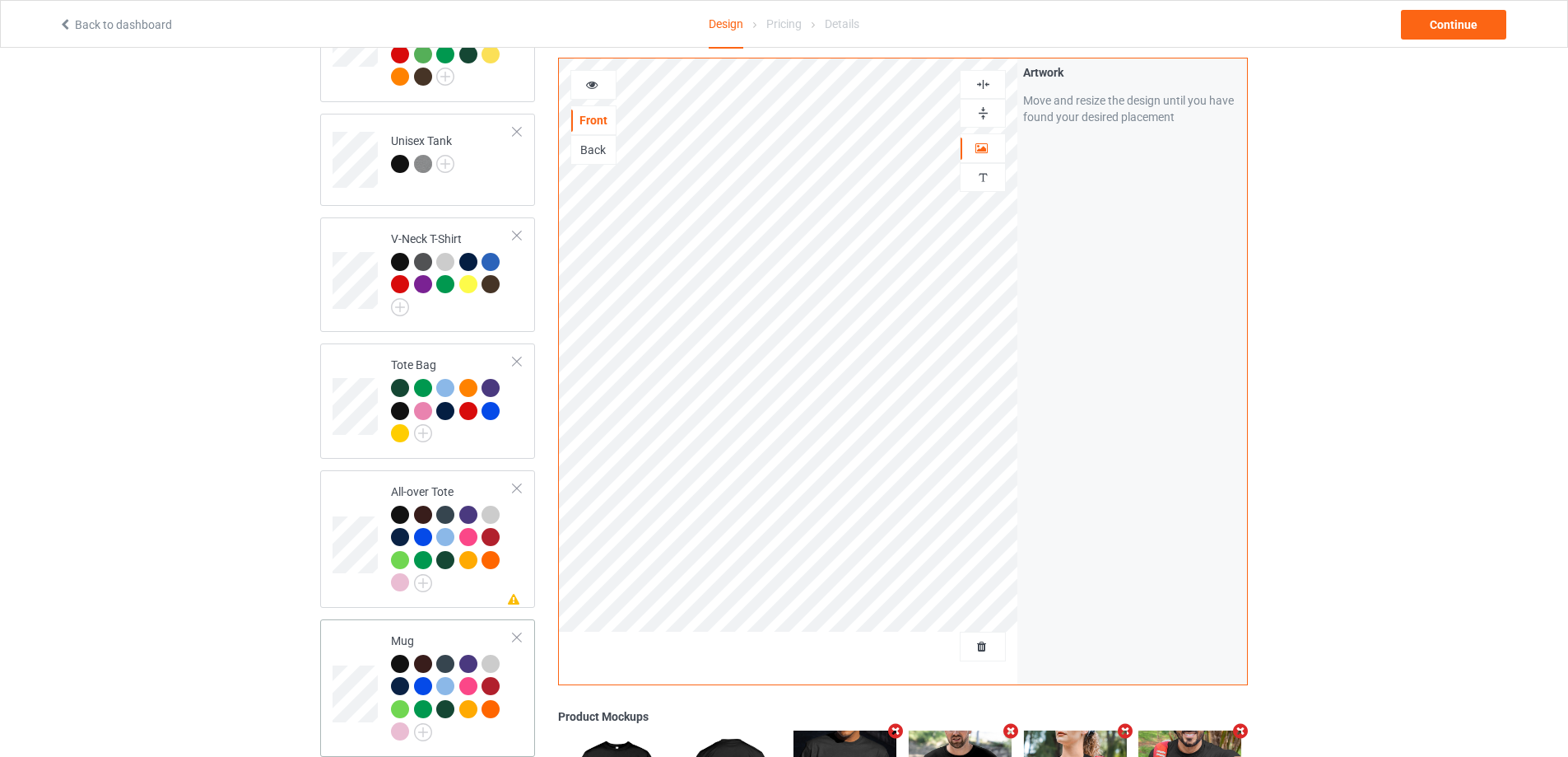
scroll to position [1235, 0]
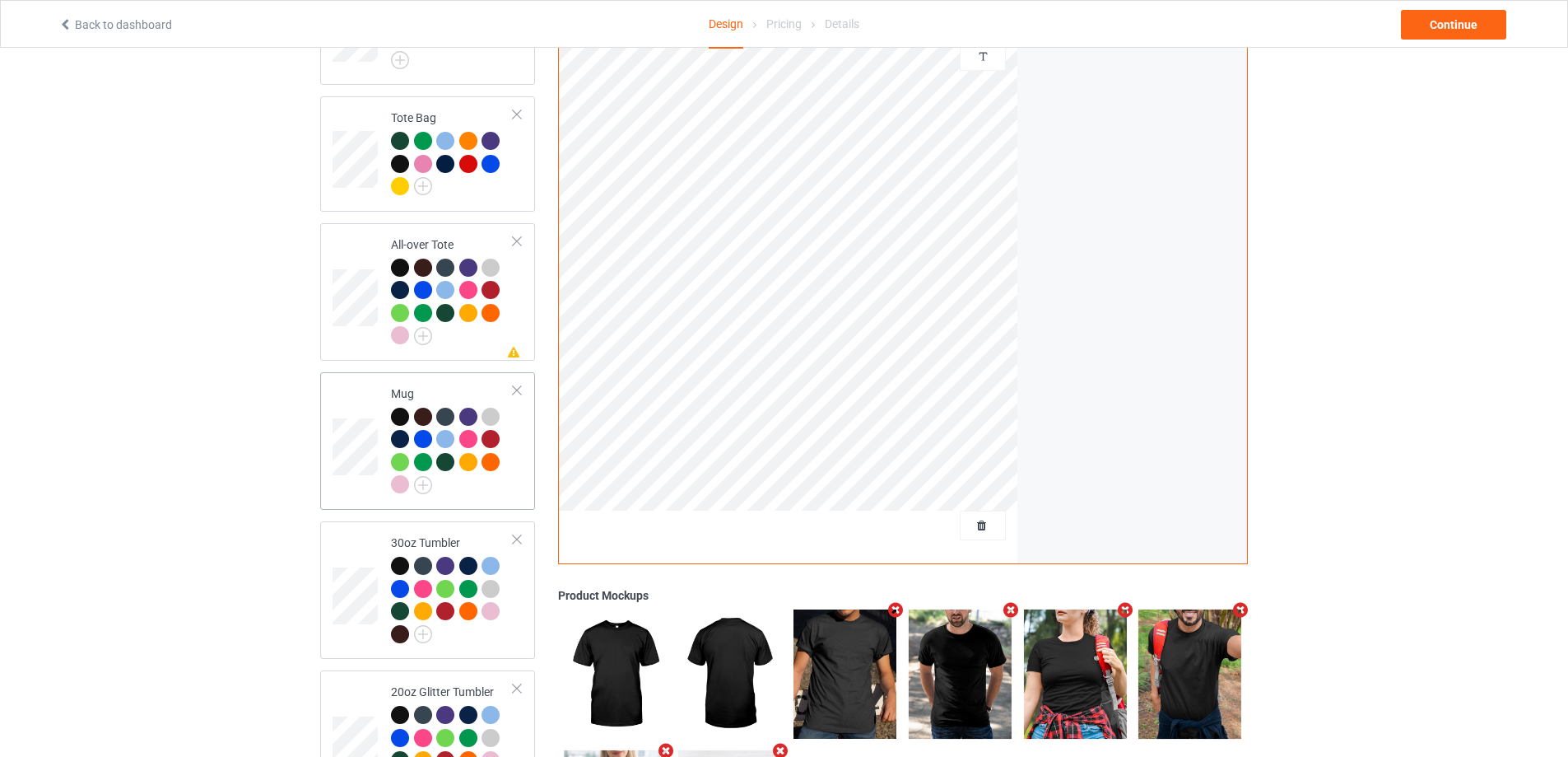
click at [505, 471] on div at bounding box center [452, 453] width 122 height 91
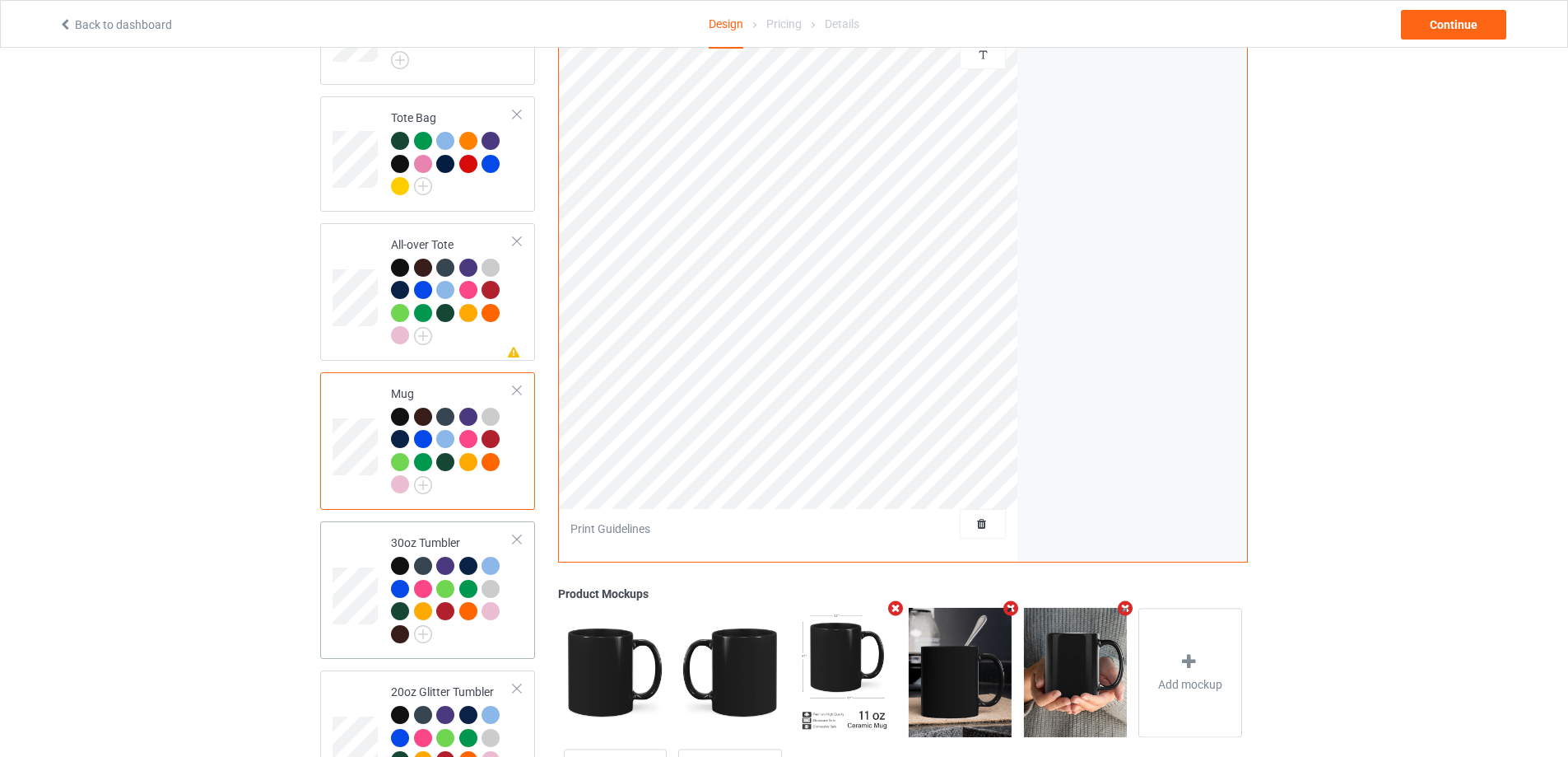
click at [509, 630] on div at bounding box center [452, 602] width 122 height 91
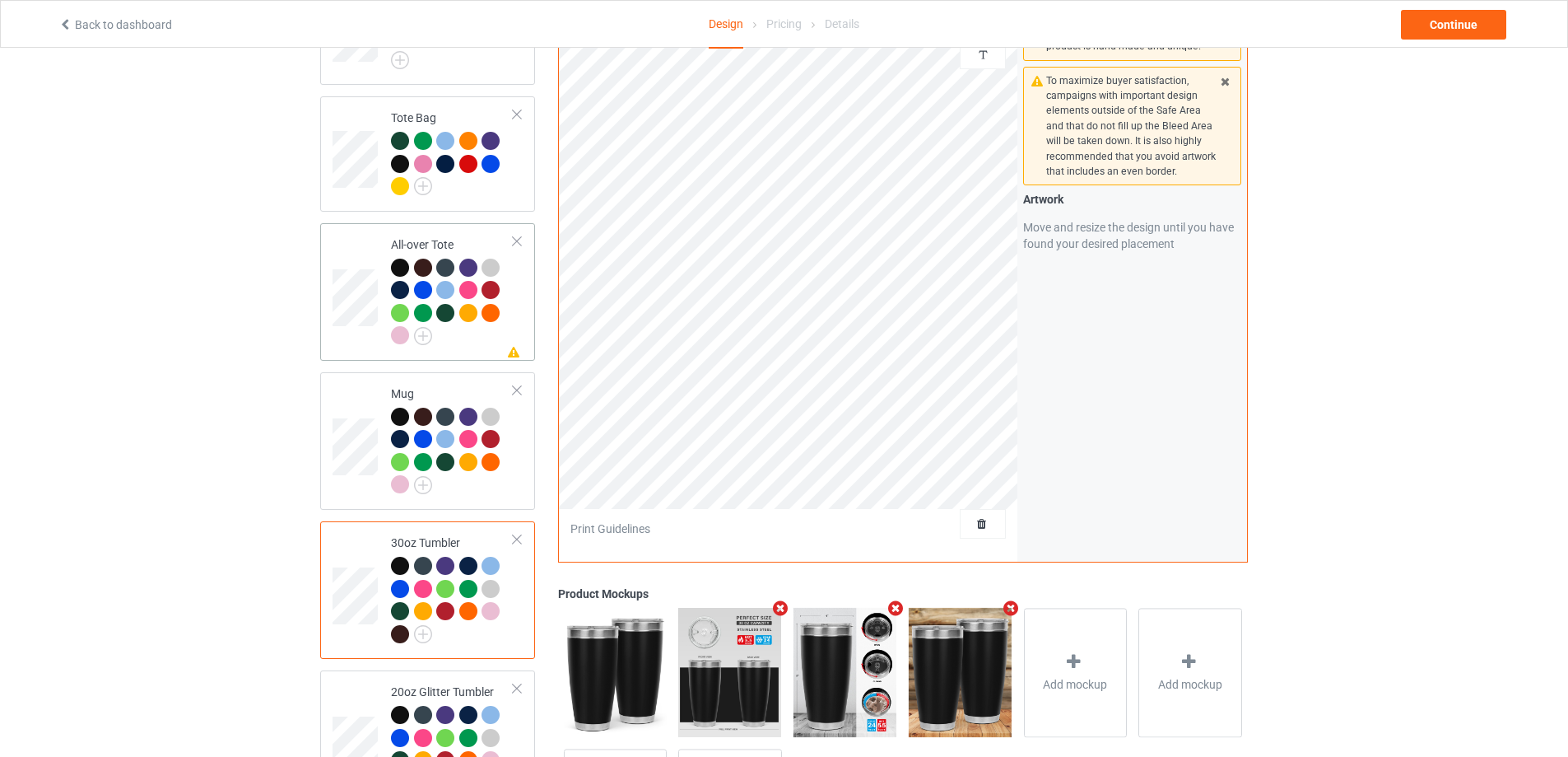
click at [486, 327] on div at bounding box center [452, 304] width 122 height 91
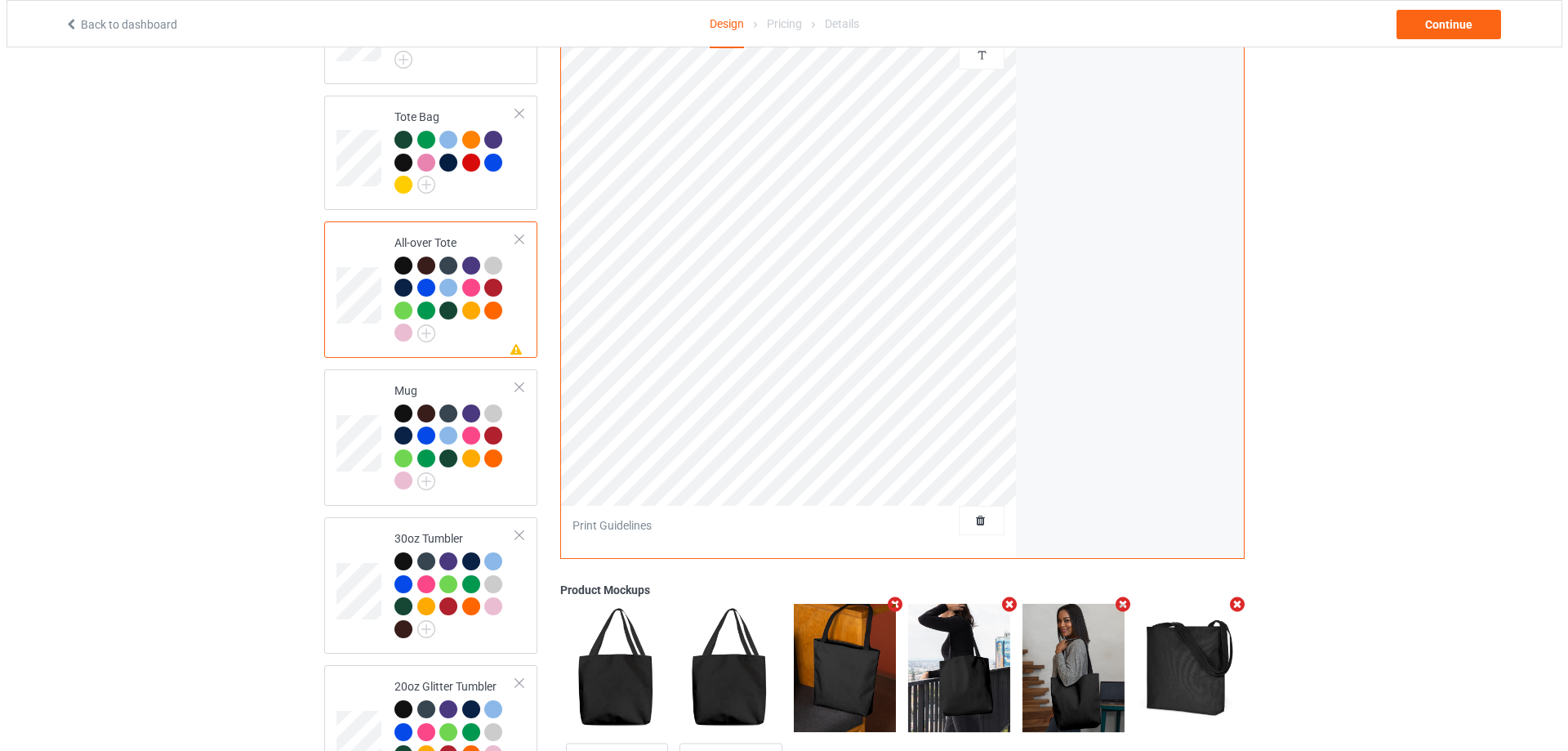
scroll to position [1381, 0]
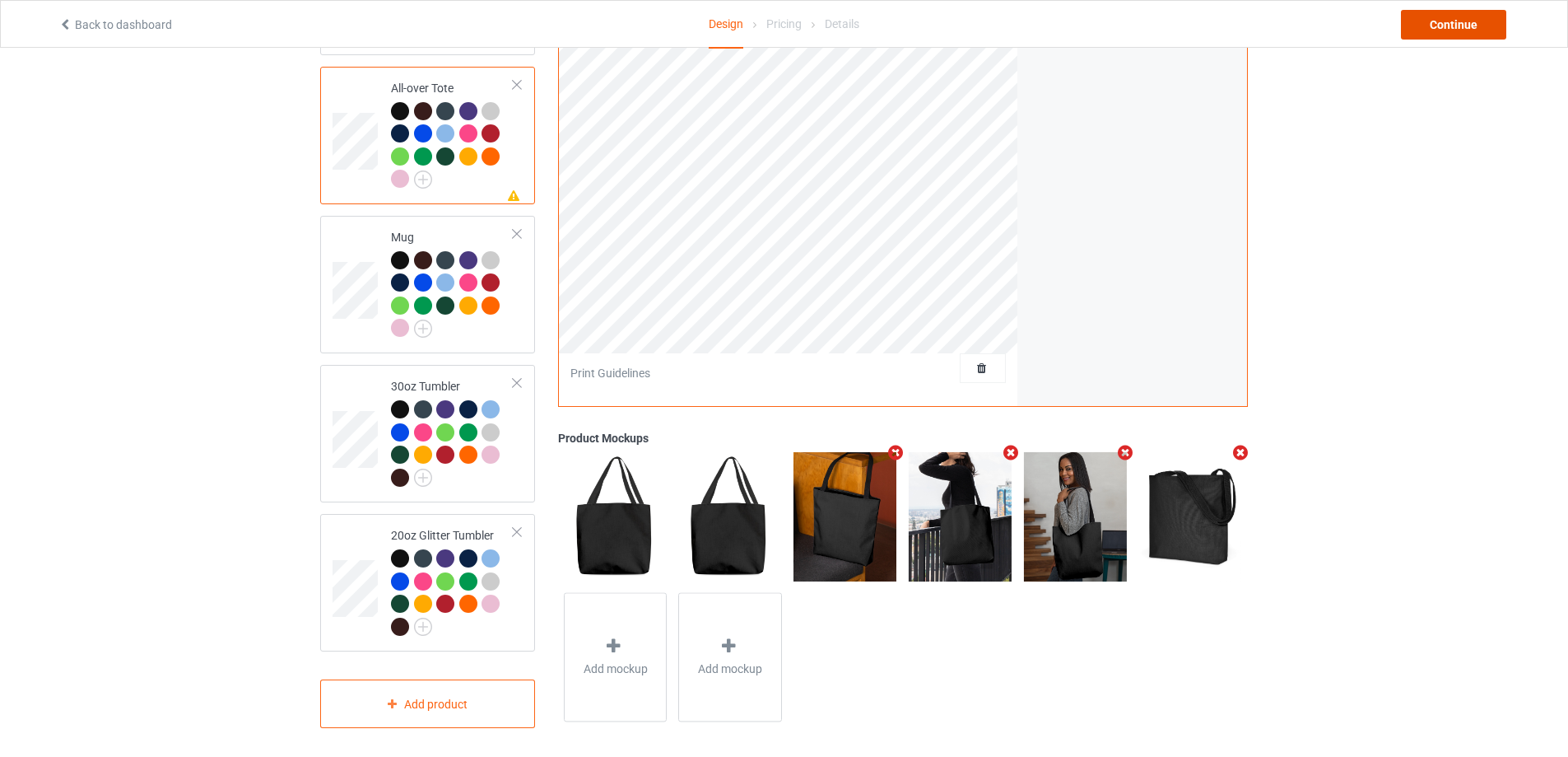
click at [1451, 28] on div "Continue" at bounding box center [1453, 25] width 106 height 30
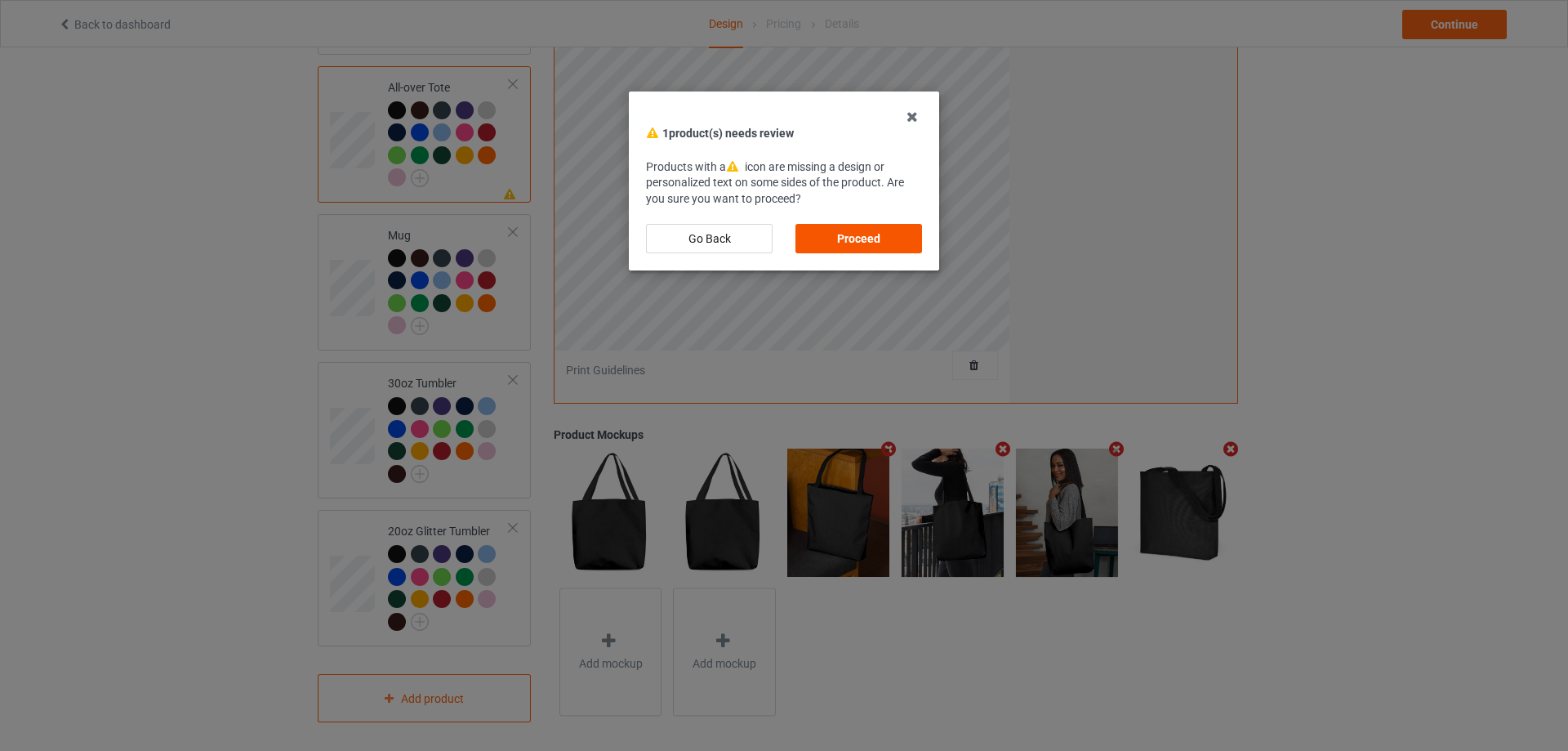
click at [888, 236] on div "Proceed" at bounding box center [858, 239] width 126 height 30
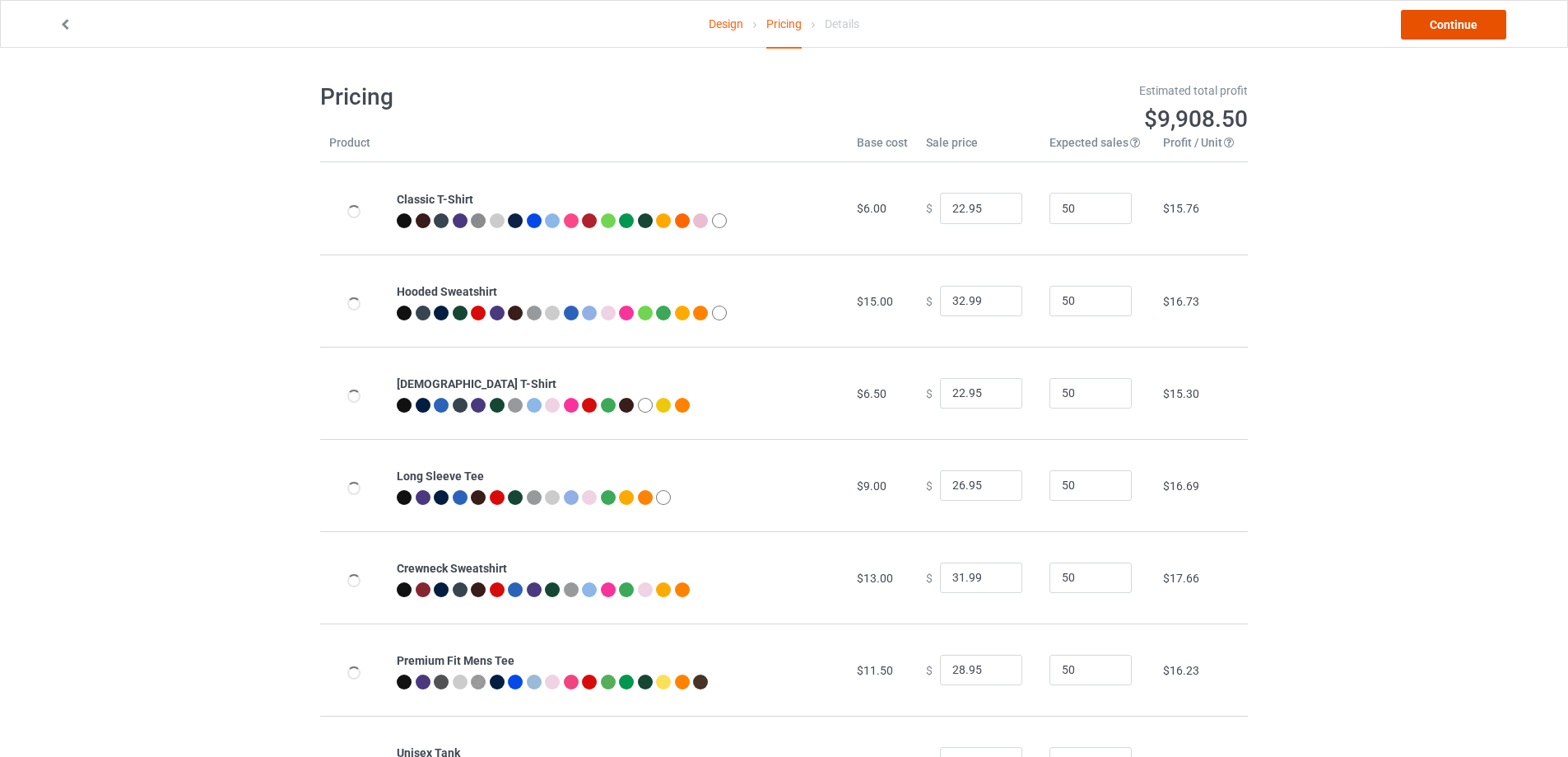
click at [1408, 27] on link "Continue" at bounding box center [1453, 25] width 106 height 30
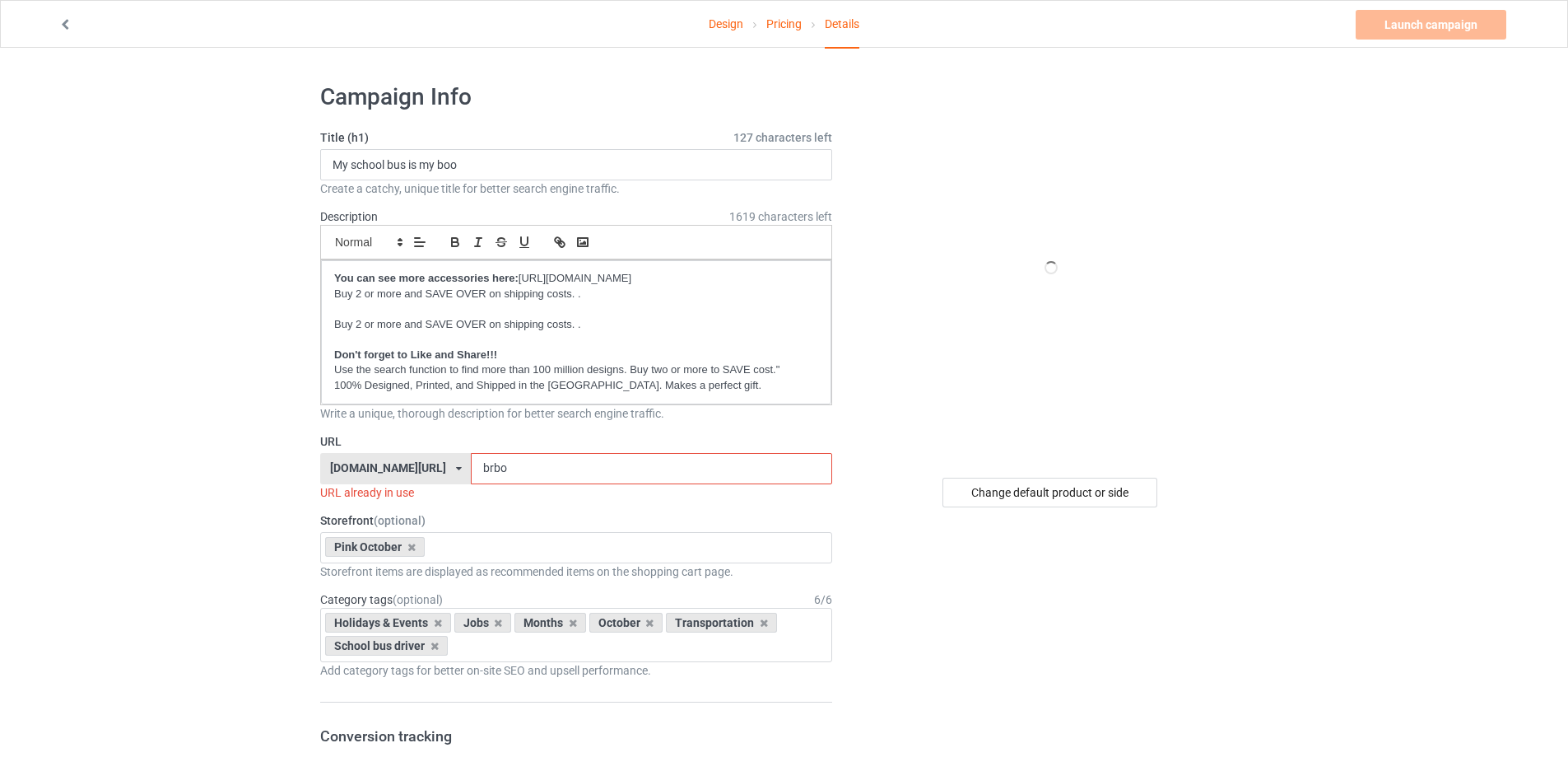
click at [527, 472] on input "brbo" at bounding box center [651, 469] width 360 height 32
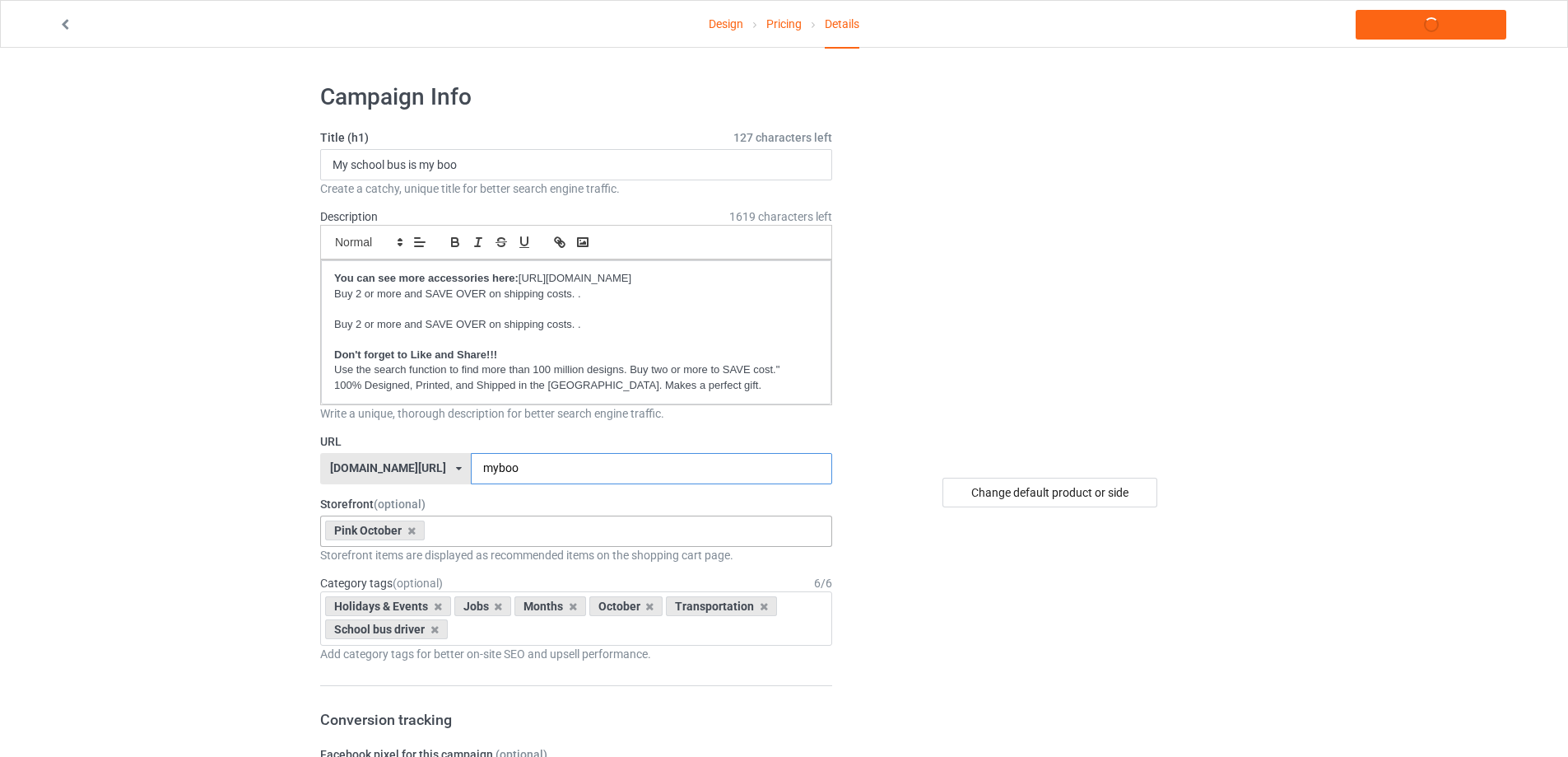
type input "myboo"
click at [461, 519] on div "Pink October Welcome Back to school Love the bus month Love My Bus Gift for Sch…" at bounding box center [576, 531] width 512 height 32
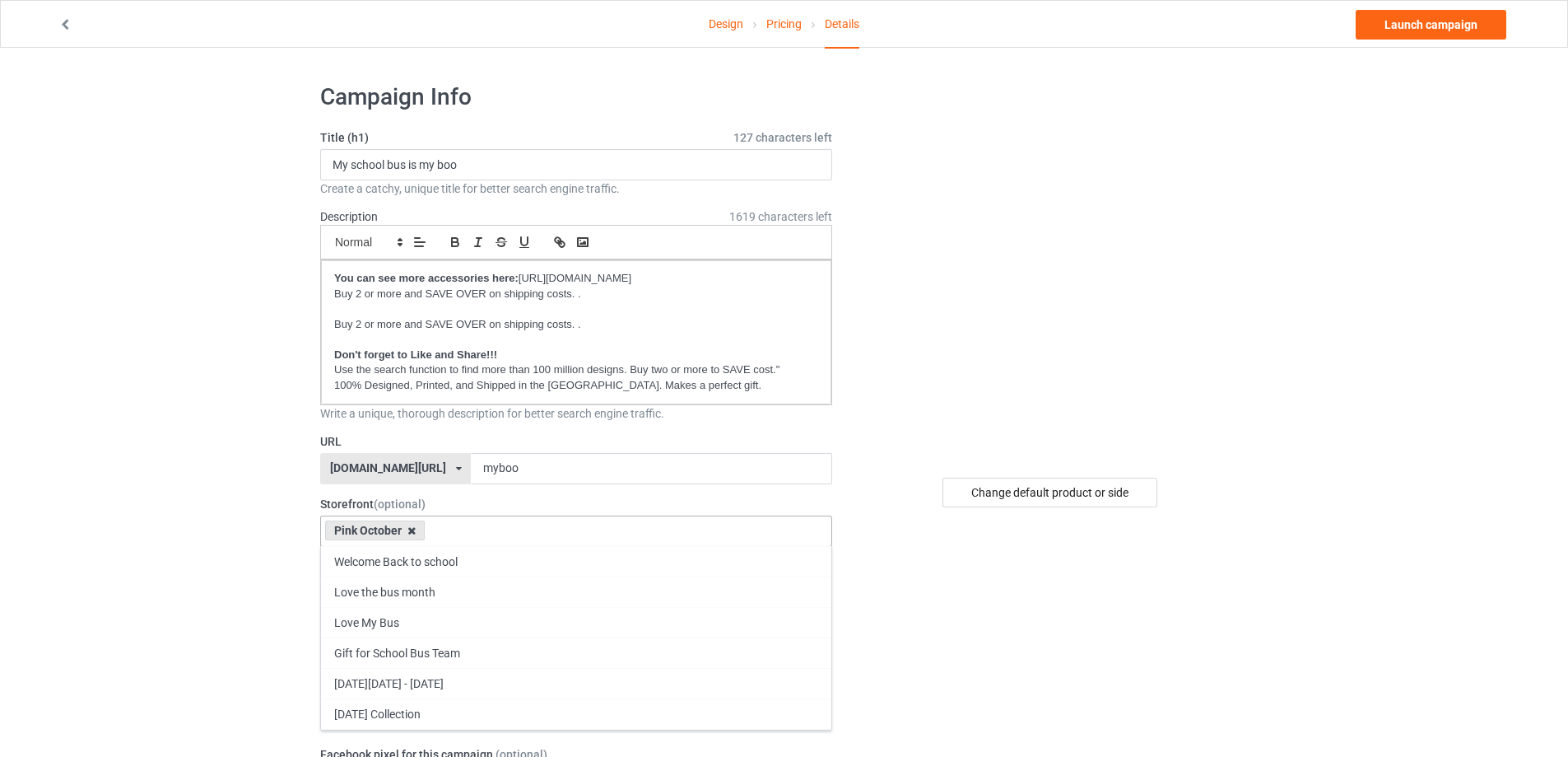
click at [414, 533] on icon at bounding box center [412, 530] width 8 height 11
click at [433, 532] on div "Welcome Back to school Love the bus month Pink October Love My Bus Gift for Sch…" at bounding box center [576, 531] width 512 height 32
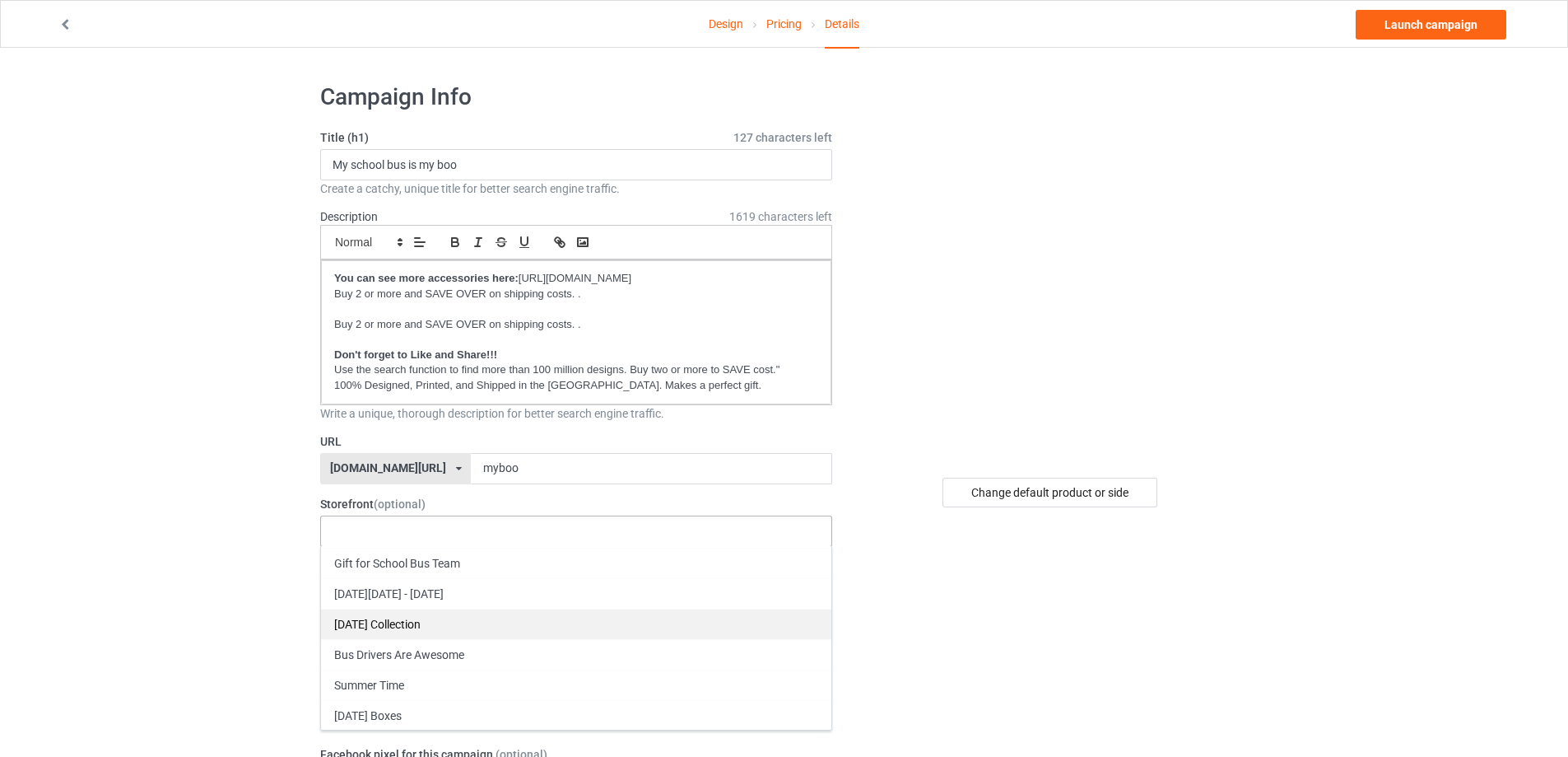
click at [440, 623] on div "[DATE] Collection" at bounding box center [576, 624] width 510 height 31
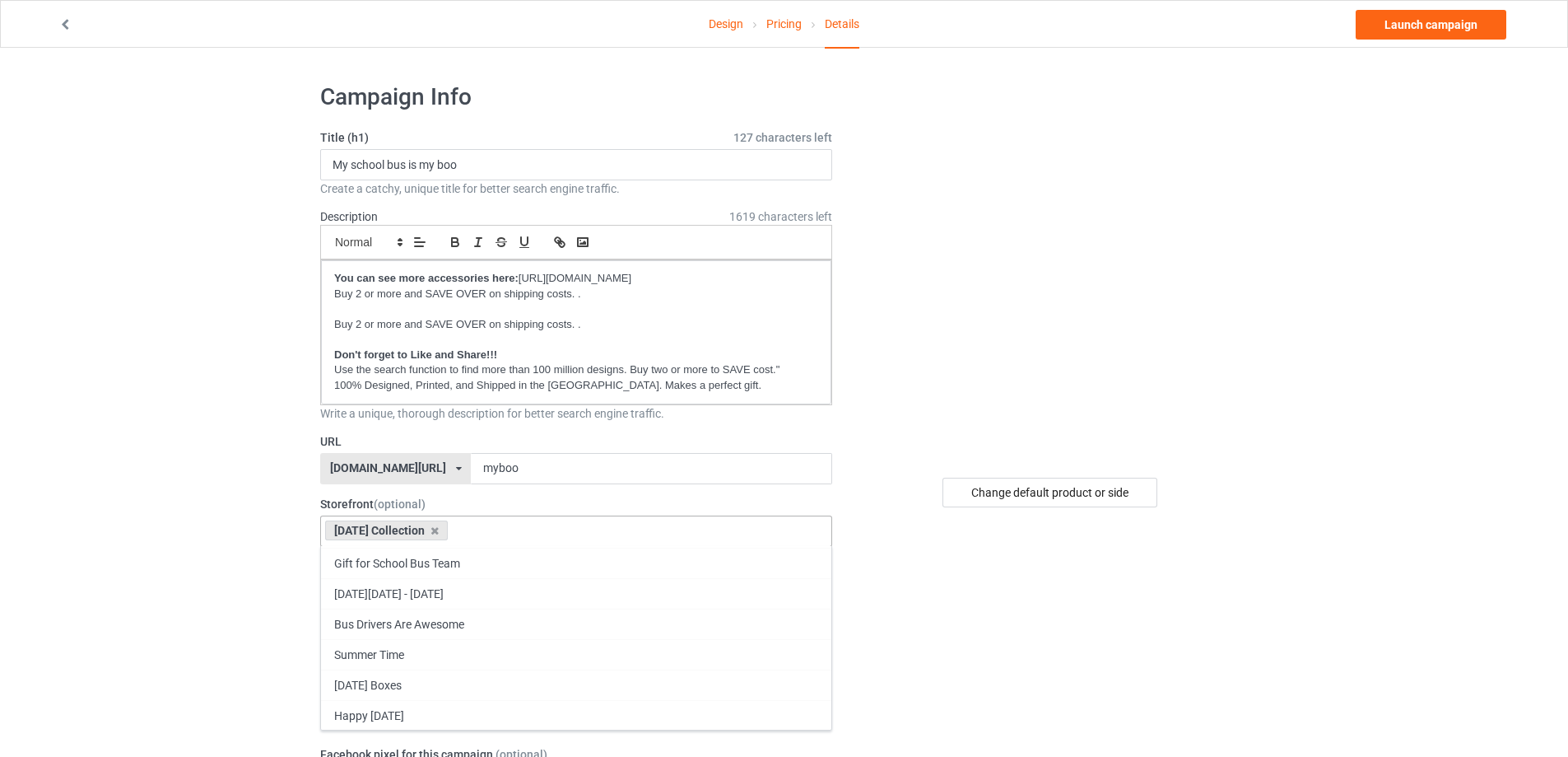
scroll to position [90, 0]
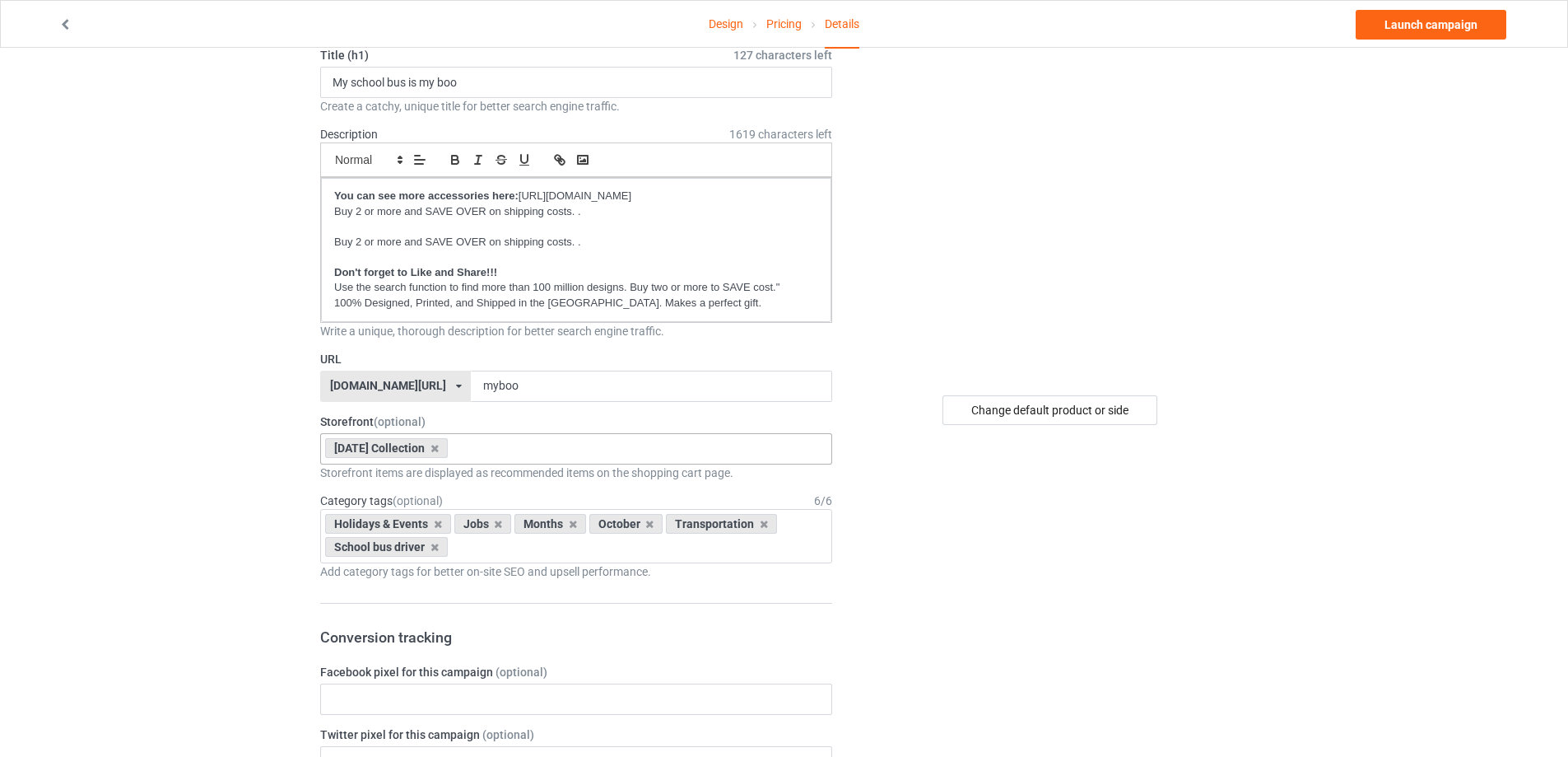
scroll to position [247, 0]
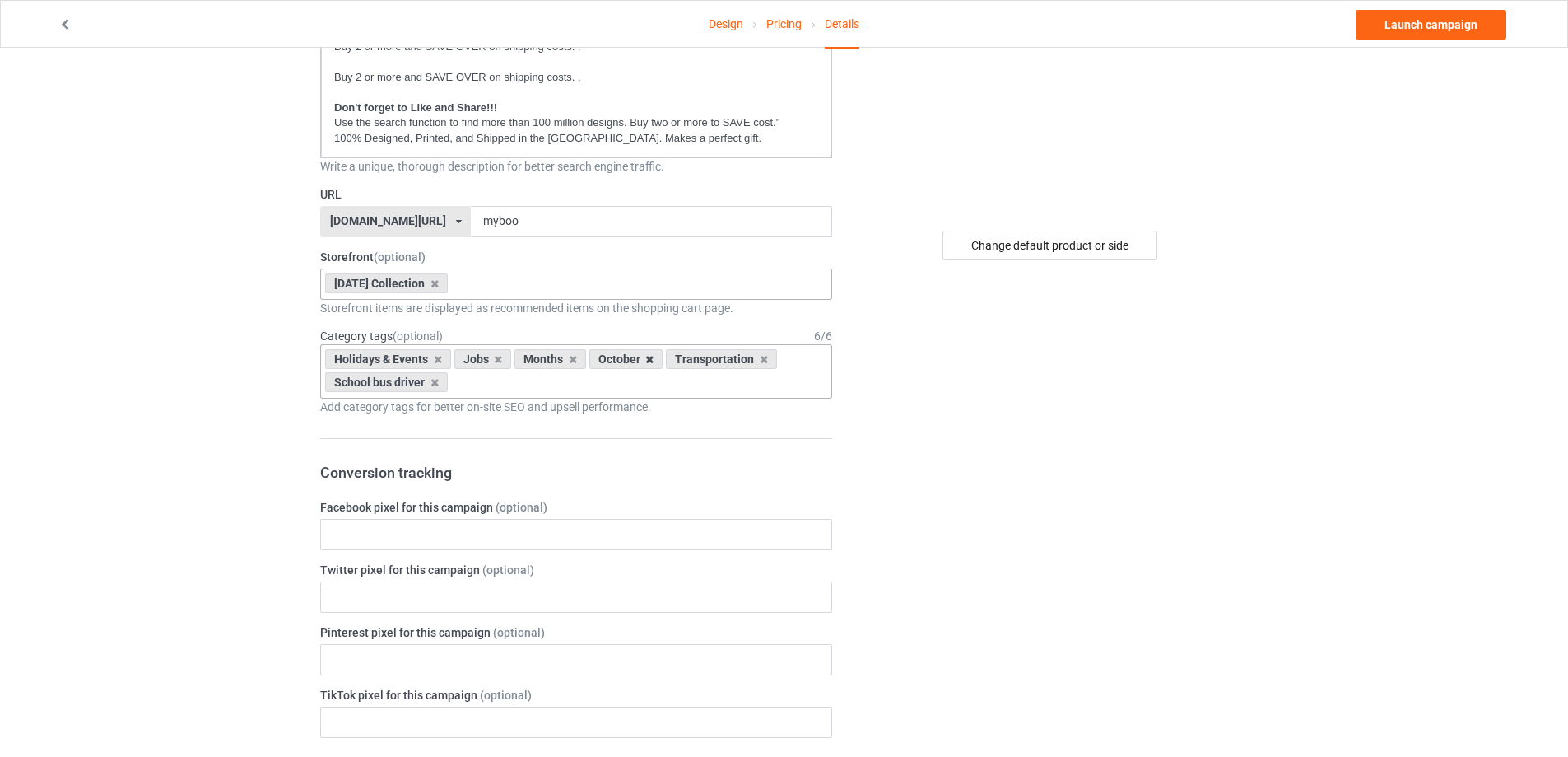
click at [645, 359] on icon at bounding box center [649, 359] width 8 height 11
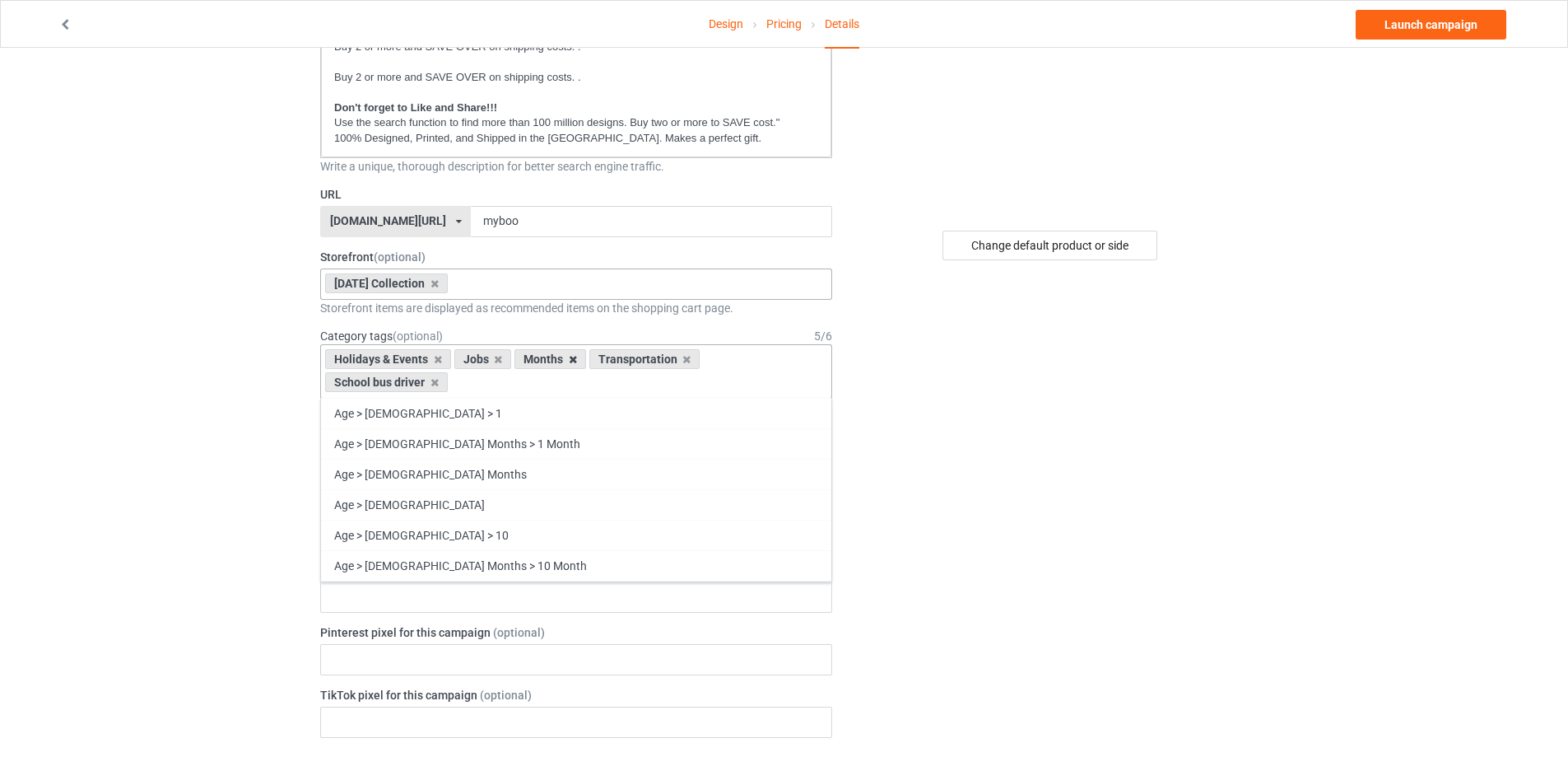
click at [573, 359] on icon at bounding box center [573, 359] width 8 height 11
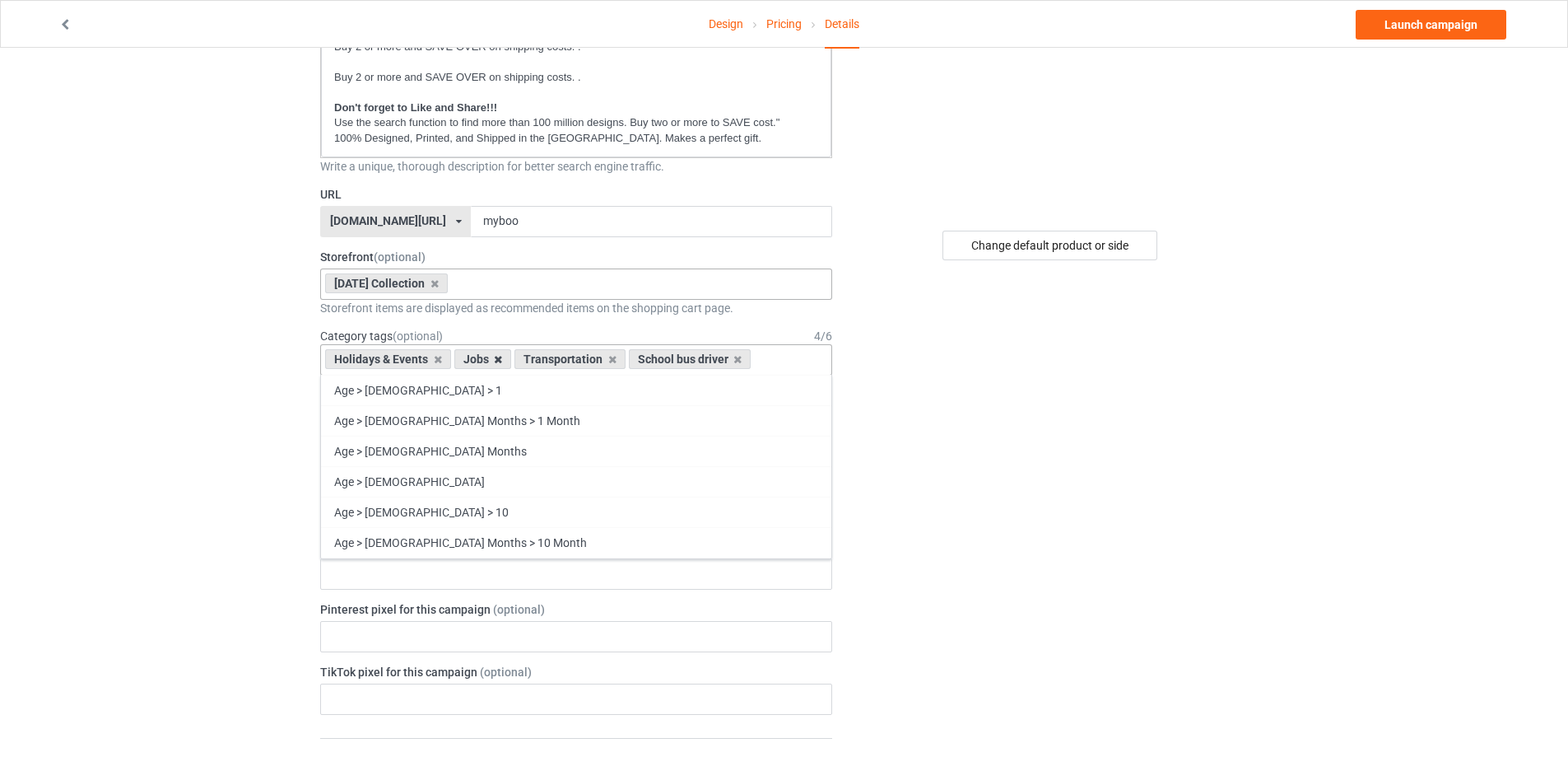
click at [499, 359] on icon at bounding box center [498, 359] width 8 height 11
click at [434, 359] on icon at bounding box center [438, 359] width 8 height 11
click at [653, 349] on div "Holidays & Events School bus driver Age > [DEMOGRAPHIC_DATA] > 1 Age > [DEMOGRA…" at bounding box center [576, 360] width 512 height 32
click at [637, 363] on div "School bus driver Age > [DEMOGRAPHIC_DATA] > 1 Age > [DEMOGRAPHIC_DATA] Months …" at bounding box center [576, 360] width 512 height 32
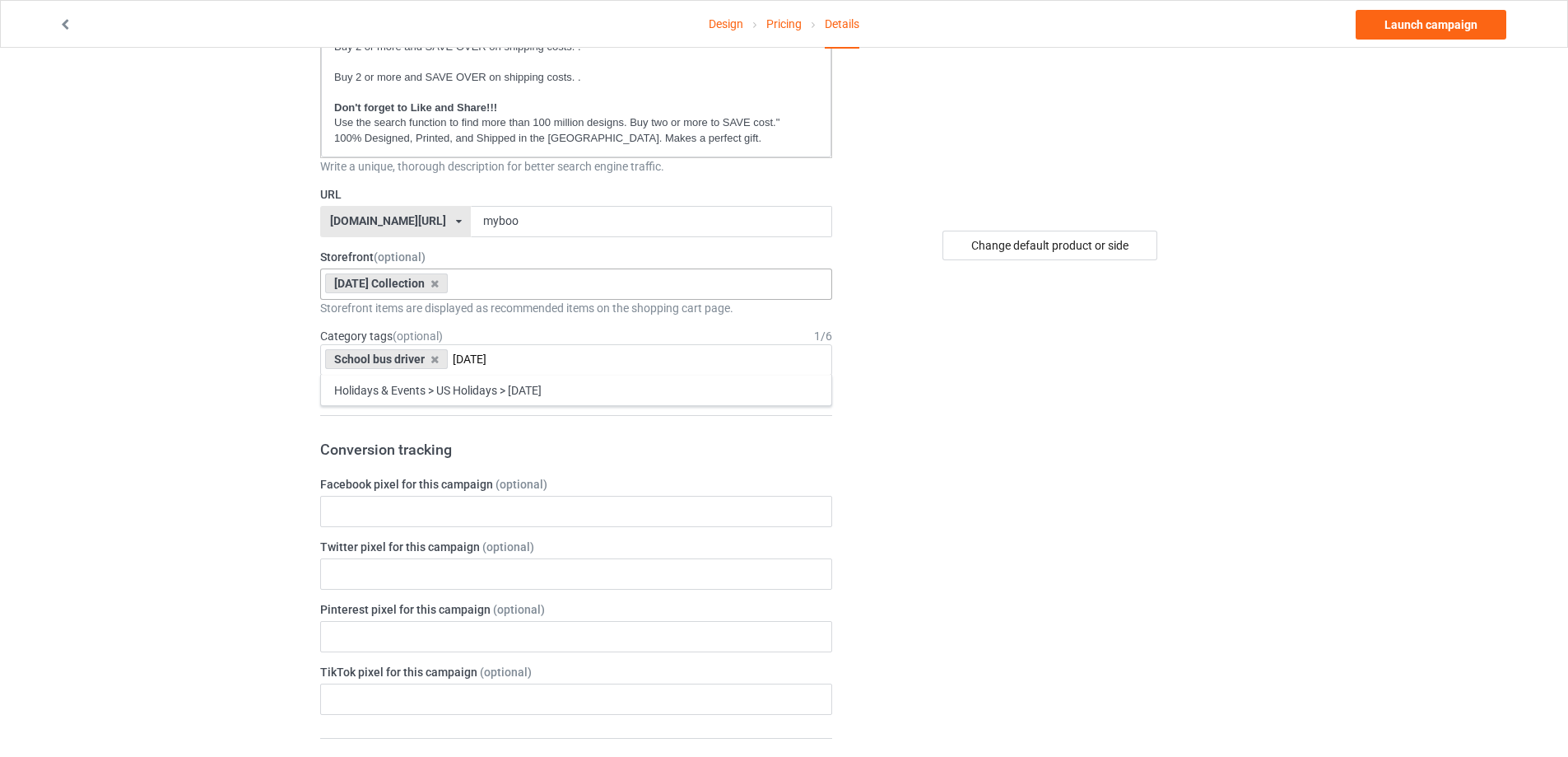
type input "[DATE]"
click at [603, 396] on div "Holidays & Events > US Holidays > [DATE]" at bounding box center [576, 390] width 510 height 31
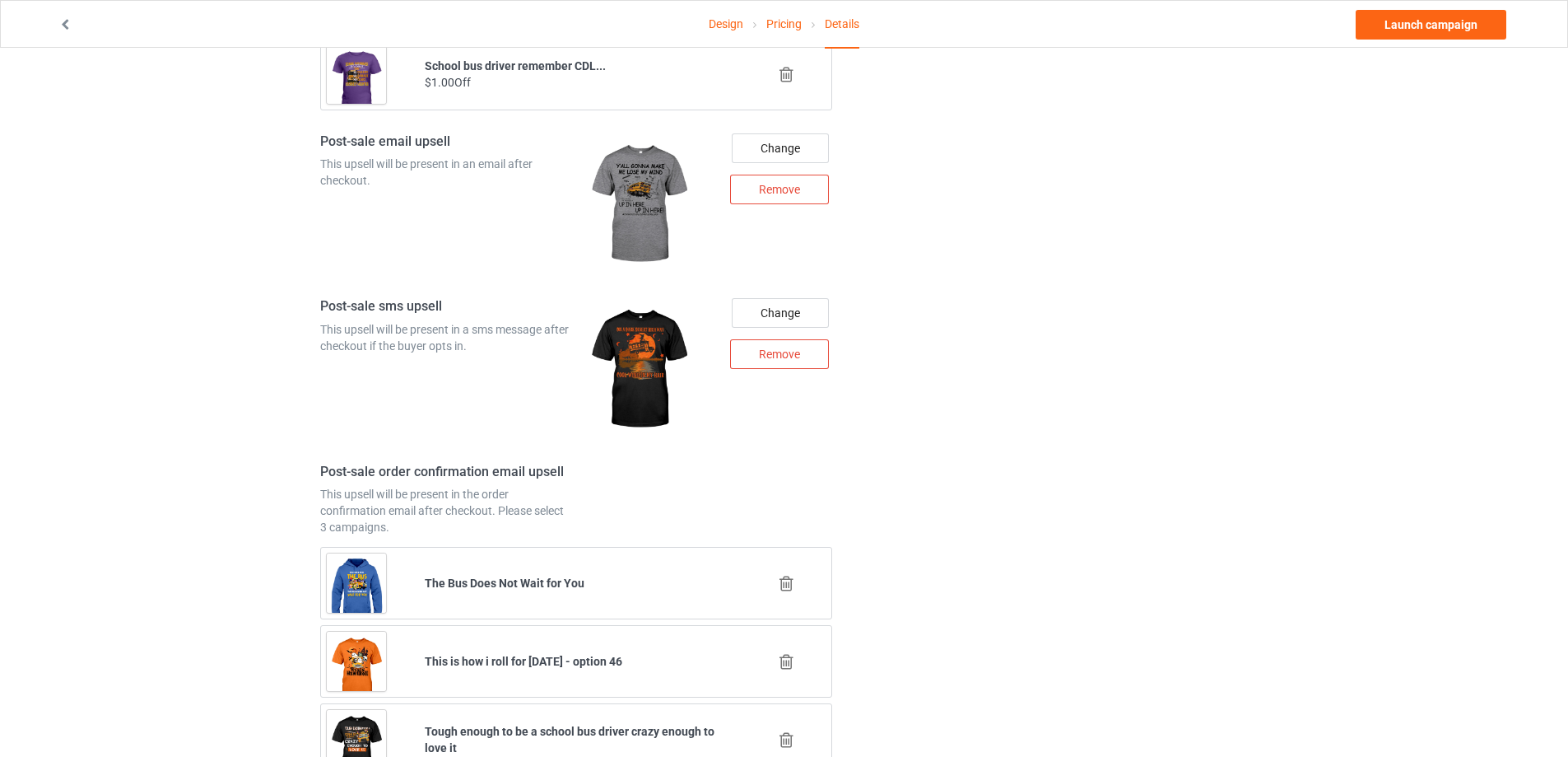
scroll to position [2045, 0]
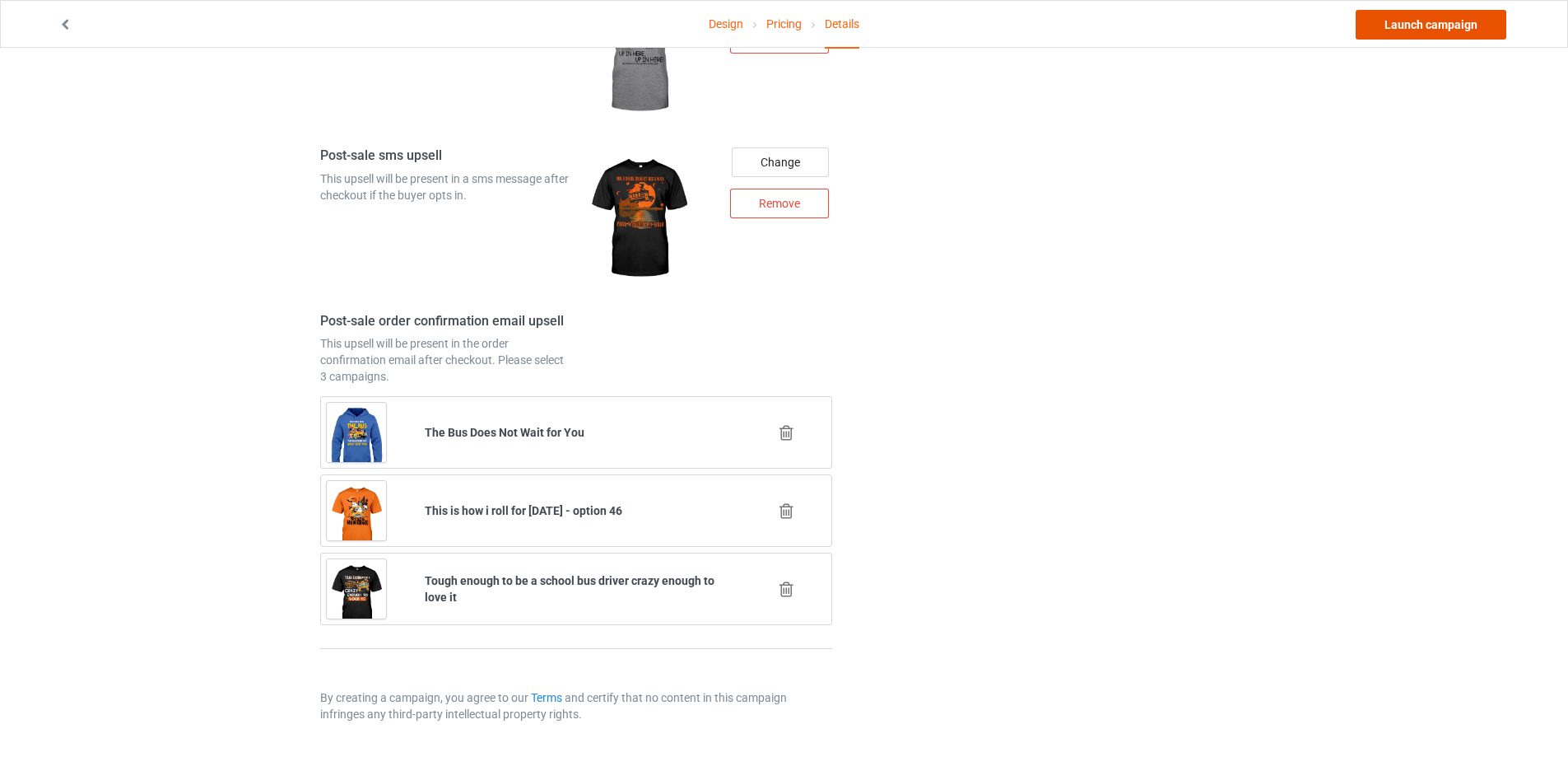
click at [1442, 26] on link "Launch campaign" at bounding box center [1431, 25] width 151 height 30
